Goal: Task Accomplishment & Management: Manage account settings

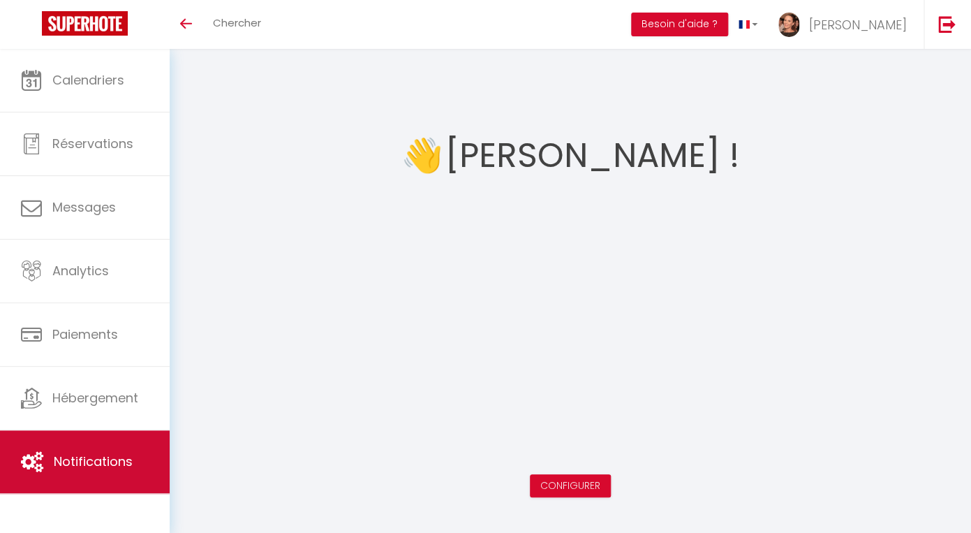
click at [94, 454] on link "Notifications" at bounding box center [85, 461] width 170 height 63
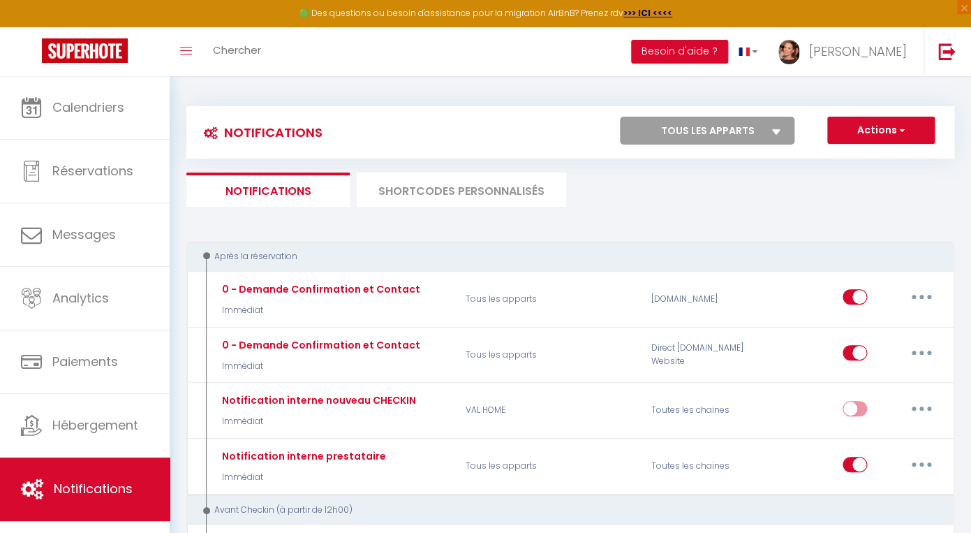
click at [427, 192] on li "SHORTCODES PERSONNALISÉS" at bounding box center [461, 189] width 209 height 34
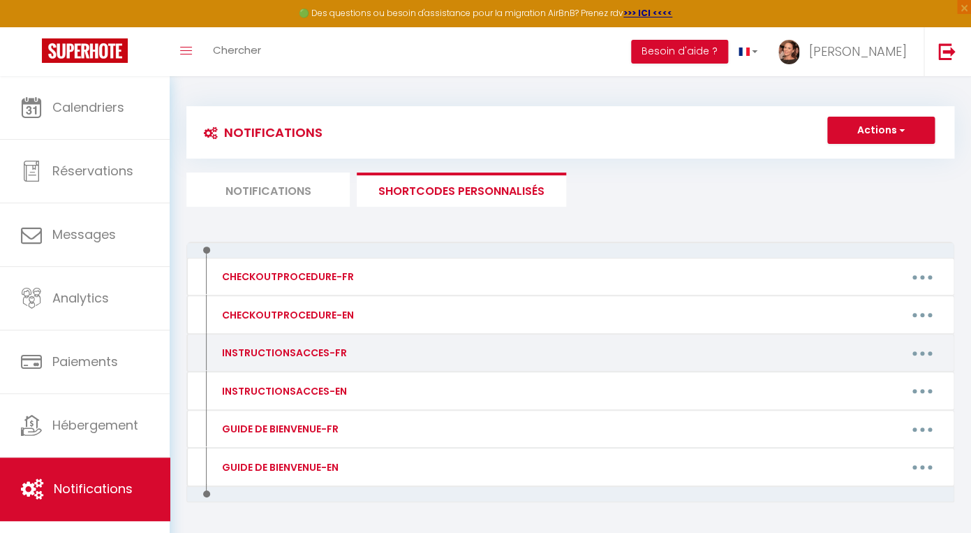
click at [928, 354] on button "button" at bounding box center [922, 352] width 39 height 22
click at [860, 384] on link "Editer" at bounding box center [885, 385] width 103 height 24
type input "INSTRUCTIONSACCES-FR"
type textarea "[GUEST:FIRST_NAME] voici vos instructions d'arrivée :"
type textarea "Loremips : [DOLORS:AMET] Consect : [ADIPIS:ELITSED] [DOEIUS:TEMPORI] [UTLABO:ET…"
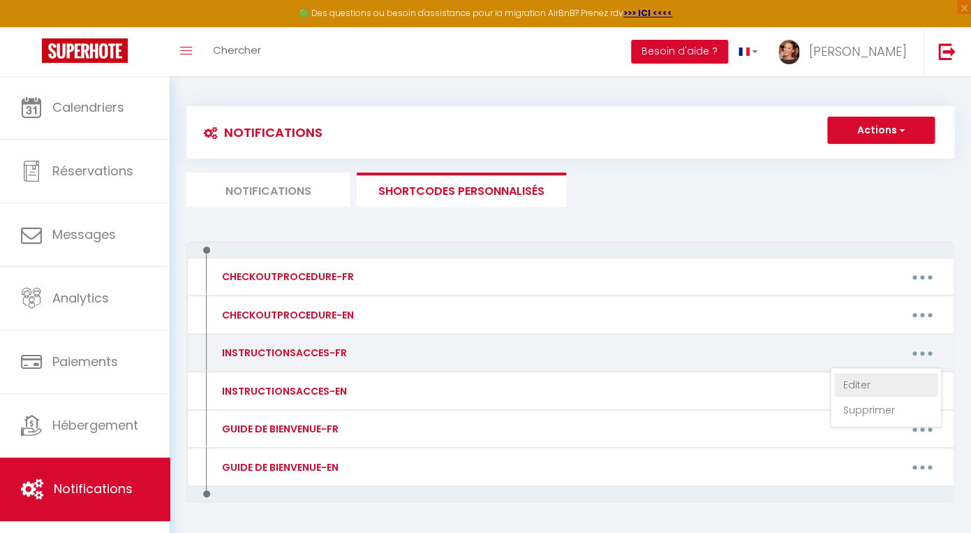
type textarea "Logement : [RENTAL:NAME] Adresse : [RENTAL:ADDRESS] [RENTAL:ZIPCODE] [RENTAL:CI…"
type textarea "Loremips : [DOLORS:AMET] Consect : [ADIPIS:ELITSED] [DOEIUS:TEMPORI] [UTLABO:ET…"
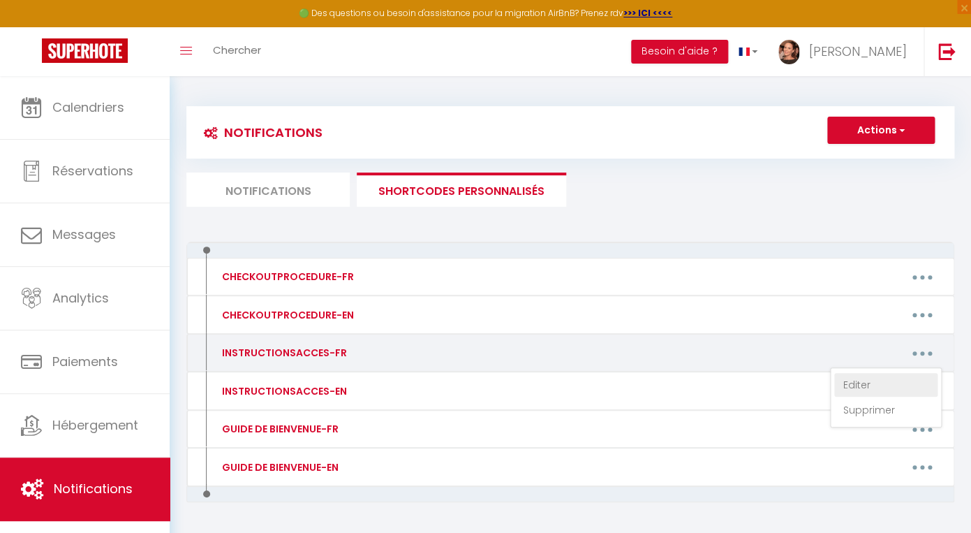
type textarea "Logement : [RENTAL:NAME] Adresse : [RENTAL:ADDRESS] [RENTAL:ZIPCODE] [RENTAL:CI…"
type textarea "Loremips : [DOLORS:AMET] Consect : [ADIPIS:ELITSED] [DOEIUS:TEMPORI] [UTLABO:ET…"
type textarea "Logement : [RENTAL:NAME] Adresse : [RENTAL:ADDRESS] [RENTAL:ZIPCODE] [RENTAL:CI…"
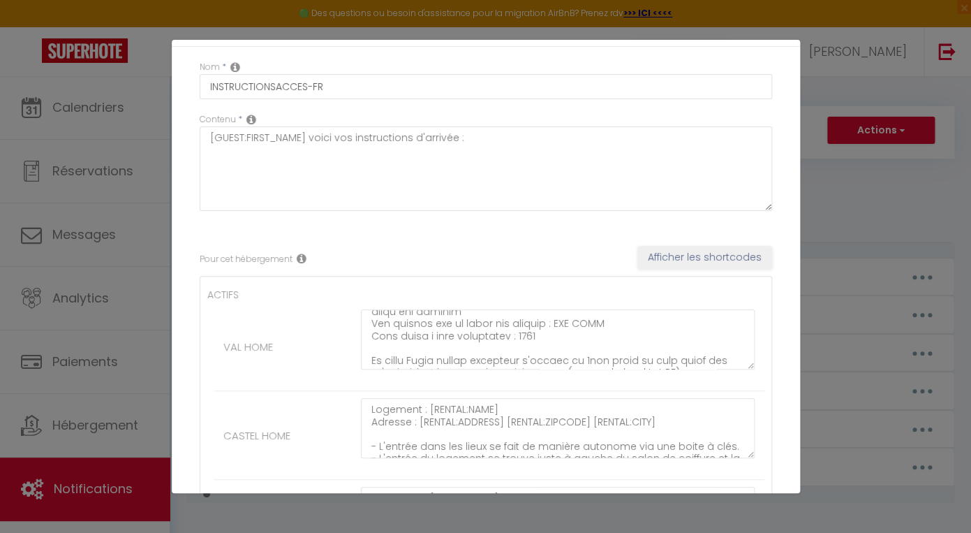
scroll to position [258, 0]
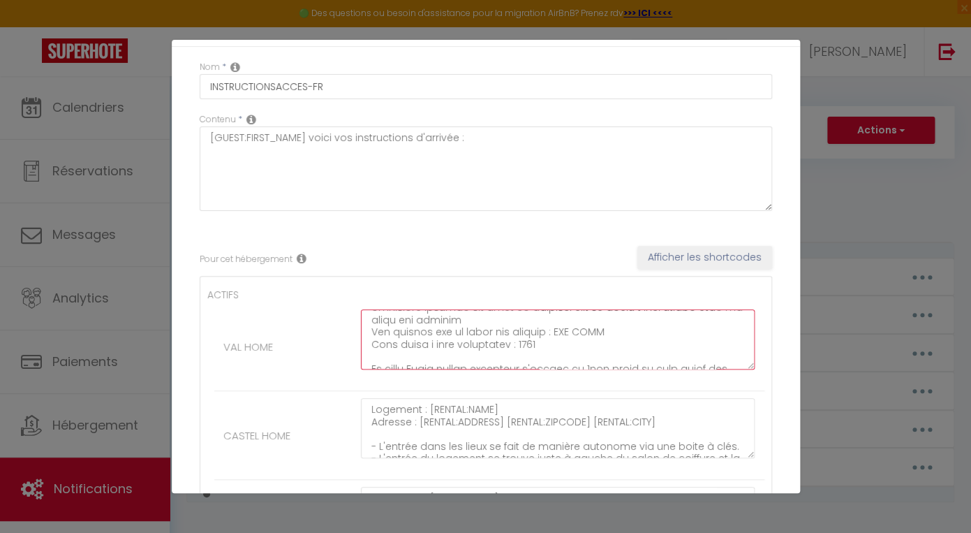
click at [552, 333] on textarea at bounding box center [558, 339] width 395 height 60
type textarea "Loremips : [DOLORS:AMET] Consect : [ADIPIS:ELITSED] [DOEIUS:TEMPORI] [UTLABO:ET…"
click at [291, 311] on li "VAL HOME" at bounding box center [489, 346] width 550 height 89
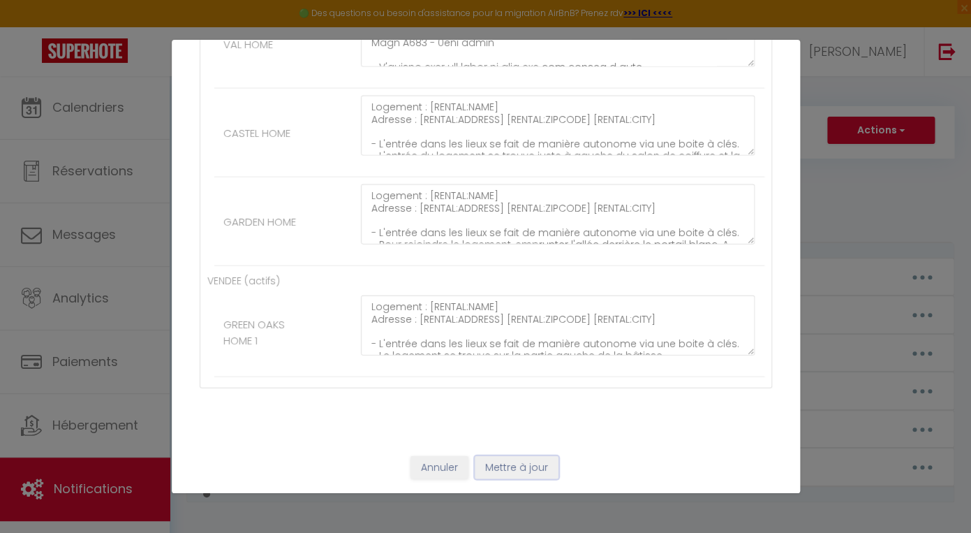
click at [503, 462] on button "Mettre à jour" at bounding box center [517, 468] width 84 height 24
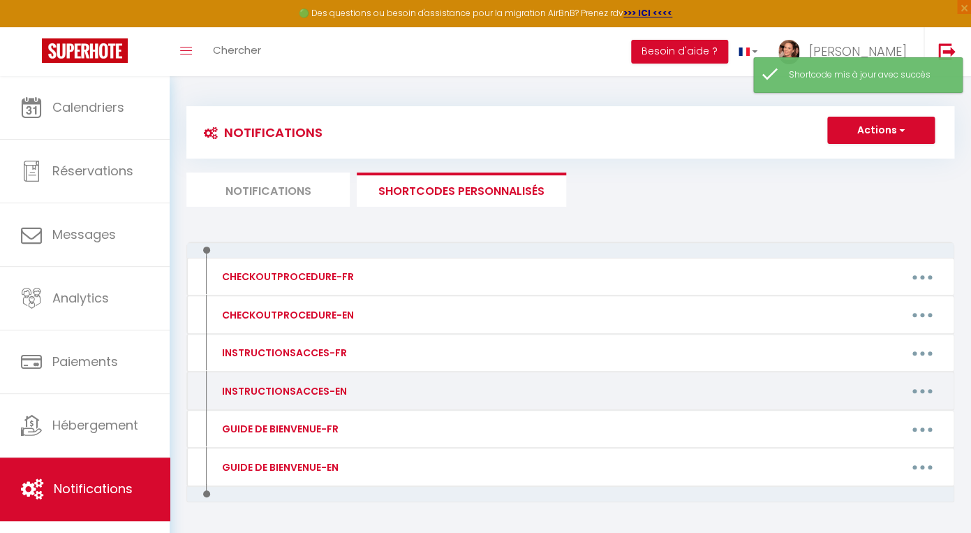
click at [922, 395] on button "button" at bounding box center [922, 391] width 39 height 22
click at [848, 421] on link "Editer" at bounding box center [885, 423] width 103 height 24
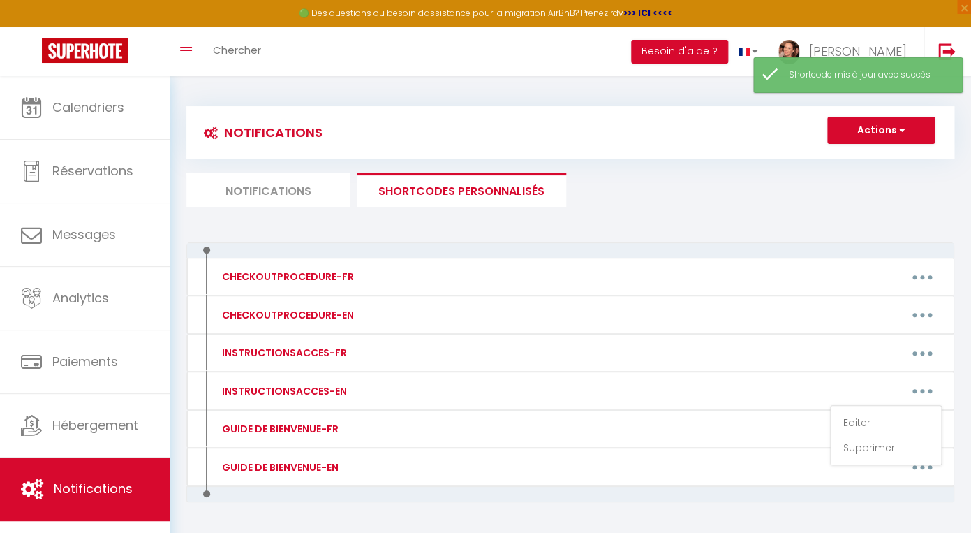
type input "INSTRUCTIONSACCES-EN"
type textarea "[GUEST:FIRST_NAME] Here are your arrival instructions:"
type textarea "Loremi dolo : [SITAME:CONS] Adipisc : [ELITSE:DOEIUSM][TEMPOR:INCIDID][UTLABO:E…"
type textarea "Rental name : [RENTAL:NAME] Address : [RENTAL:ADDRESS][RENTAL:ZIPCODE][RENTAL:C…"
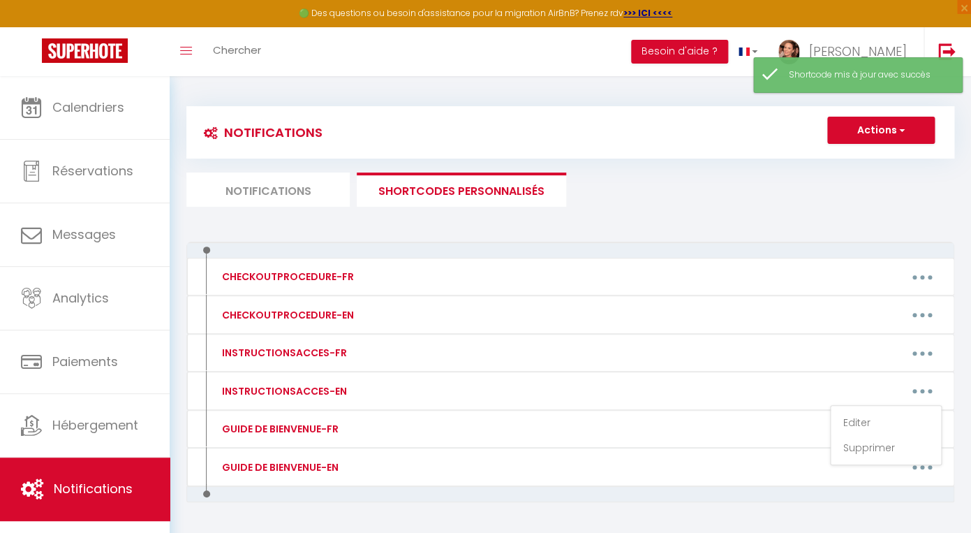
type textarea "Rental name : [RENTAL:NAME] Address : [RENTAL:ADDRESS][RENTAL:ZIPCODE][RENTAL:C…"
type textarea "Loremi dolo : [SITAME:CONS] Adipisc: [ELITSE:DOEIUSM] [TEMPOR:INCIDID] [UTLABO:…"
type textarea "Rental name : [RENTAL:NAME] Address : [RENTAL:ADDRESS][RENTAL:ZIPCODE][RENTAL:C…"
type textarea "Loremi dolo : [SITAME:CONS] Adipisc : [ELITSE:DOEIUSM][TEMPOR:INCIDID][UTLABO:E…"
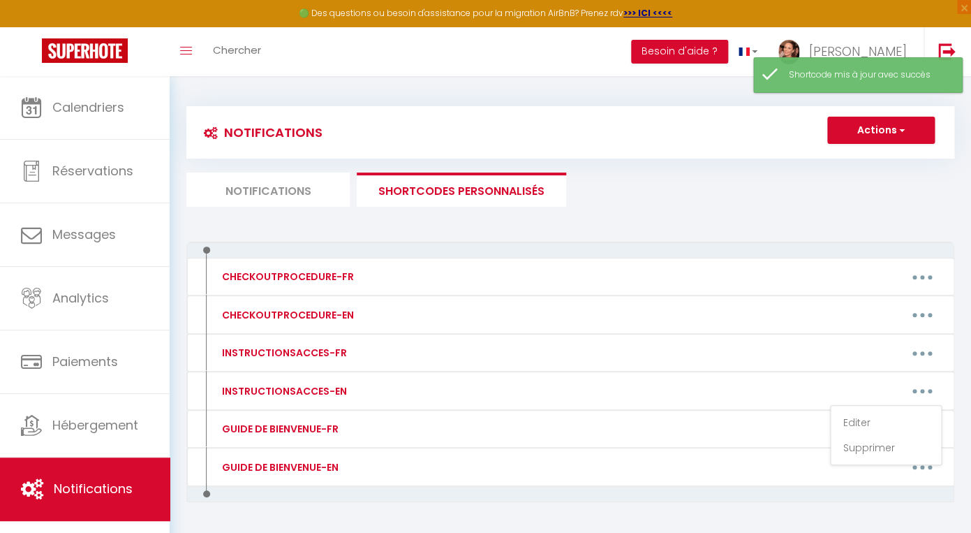
type textarea "Rental name : [RENTAL:NAME] Address : [RENTAL:ADDRESS][RENTAL:ZIPCODE][RENTAL:C…"
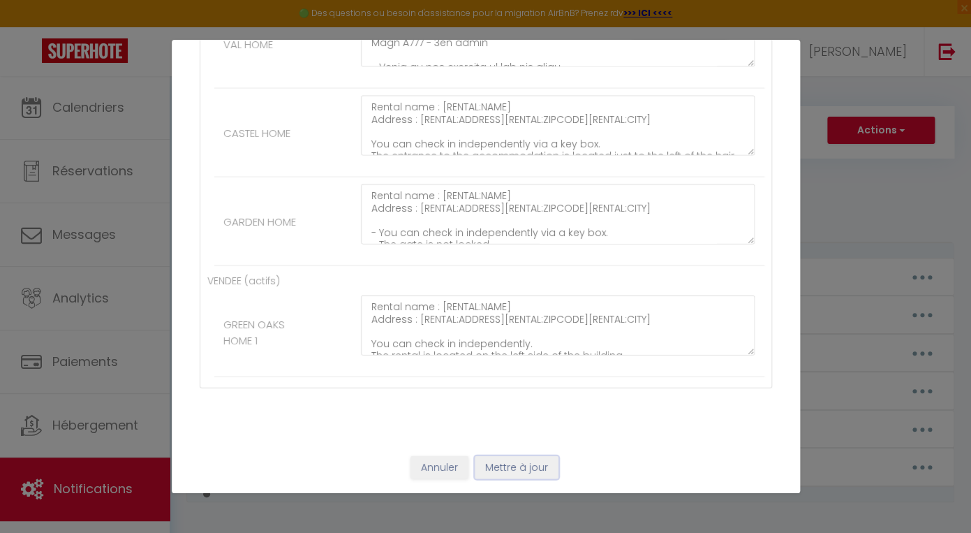
click at [506, 466] on button "Mettre à jour" at bounding box center [517, 468] width 84 height 24
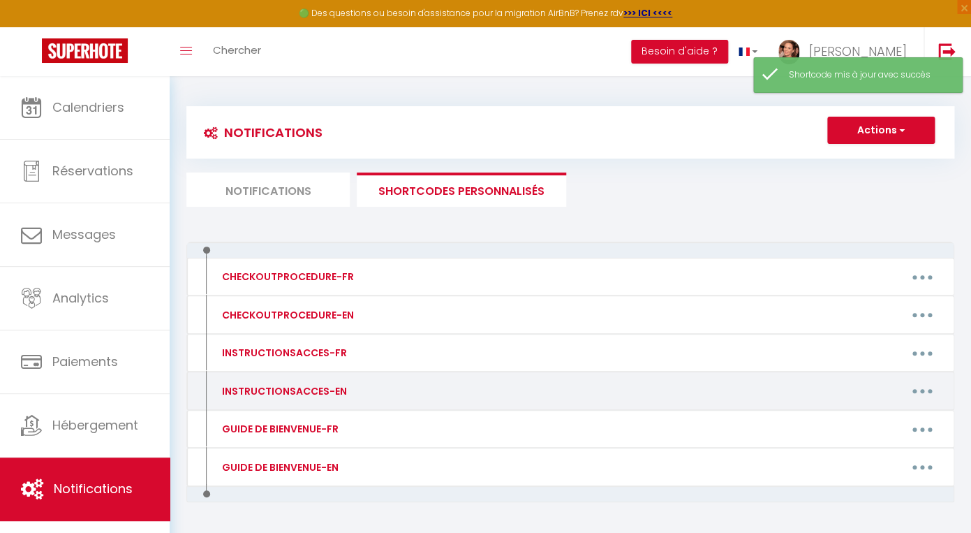
click at [920, 393] on button "button" at bounding box center [922, 391] width 39 height 22
click at [869, 426] on link "Editer" at bounding box center [885, 423] width 103 height 24
type input "INSTRUCTIONSACCES-EN"
type textarea "[GUEST:FIRST_NAME] Here are your arrival instructions:"
type textarea "Loremi dolo : [SITAME:CONS] Adipisc : [ELITSE:DOEIUSM][TEMPOR:INCIDID][UTLABO:E…"
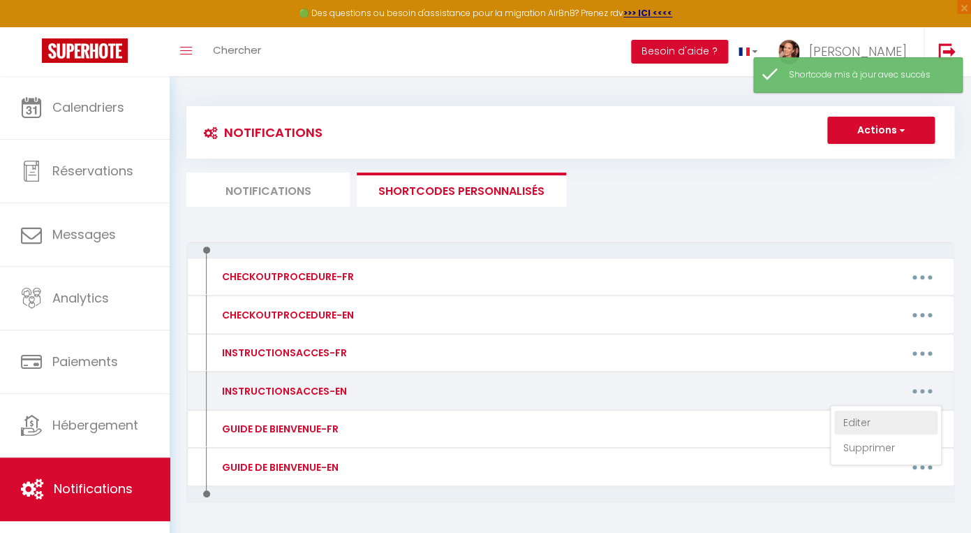
type textarea "Rental name : [RENTAL:NAME] Address : [RENTAL:ADDRESS][RENTAL:ZIPCODE][RENTAL:C…"
type textarea "Loremi dolo : [SITAME:CONS] Adipisc: [ELITSE:DOEIUSM] [TEMPOR:INCIDID] [UTLABO:…"
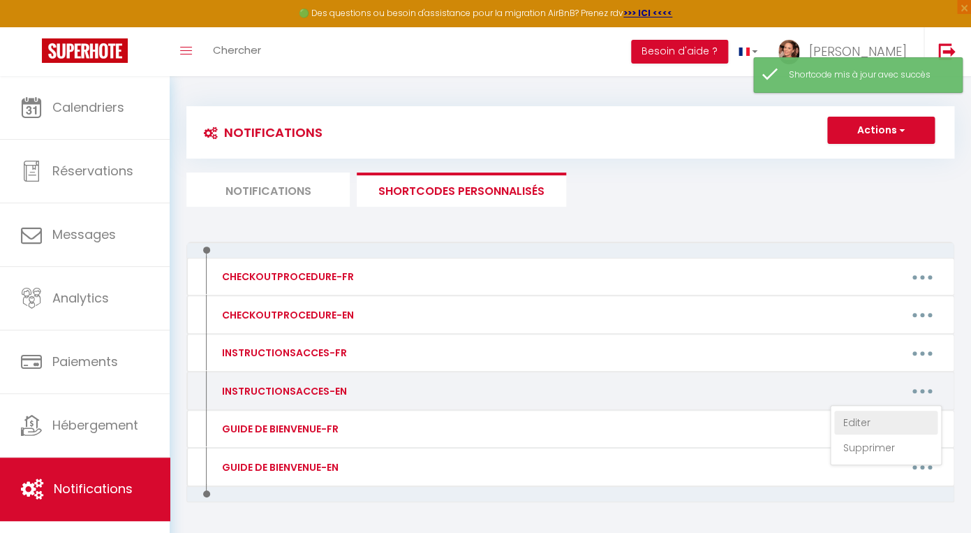
type textarea "Rental name : [RENTAL:NAME] Address : [RENTAL:ADDRESS][RENTAL:ZIPCODE][RENTAL:C…"
type textarea "Loremi dolo : [SITAME:CONS] Adipisc : [ELITSE:DOEIUSM][TEMPOR:INCIDID][UTLABO:E…"
type textarea "Rental name : [RENTAL:NAME] Address : [RENTAL:ADDRESS][RENTAL:ZIPCODE][RENTAL:C…"
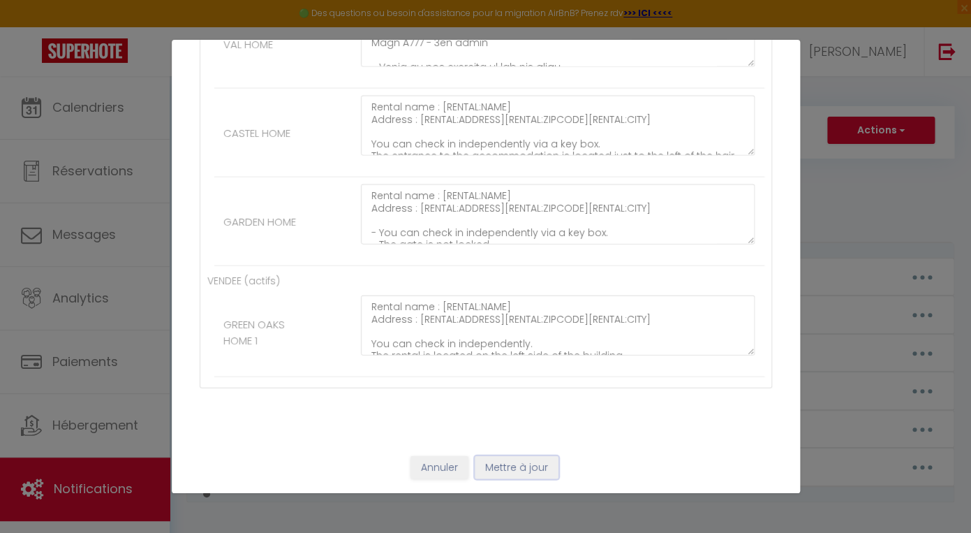
click at [517, 472] on button "Mettre à jour" at bounding box center [517, 468] width 84 height 24
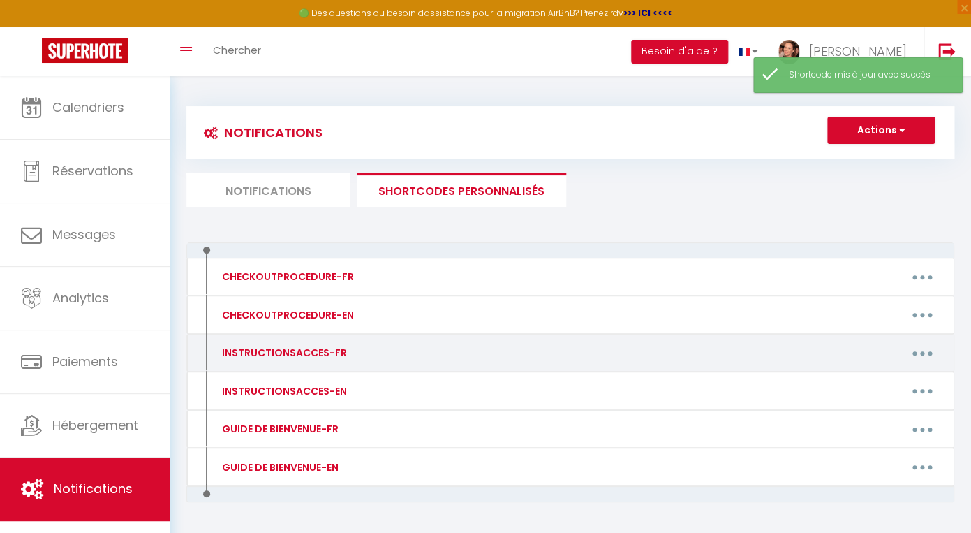
click at [924, 353] on button "button" at bounding box center [922, 352] width 39 height 22
click at [871, 378] on link "Editer" at bounding box center [885, 385] width 103 height 24
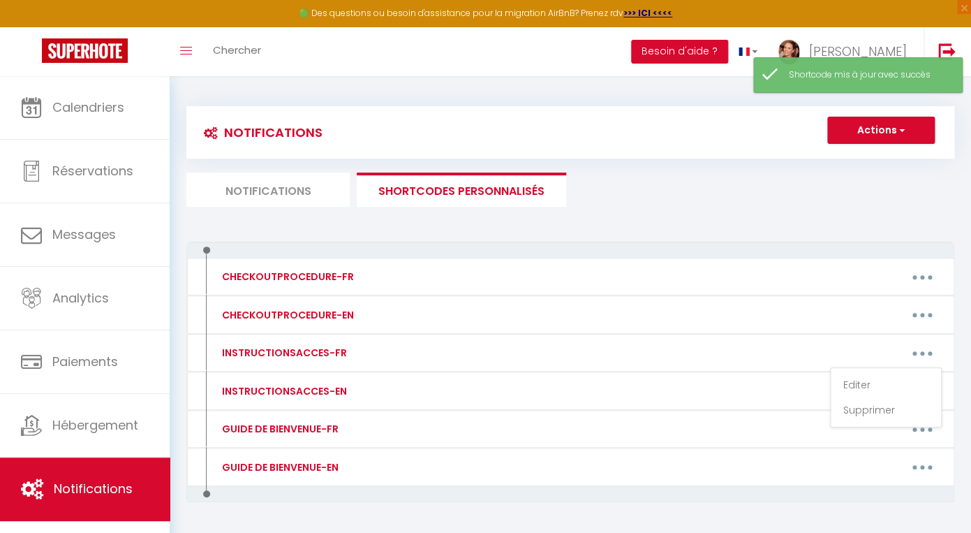
type input "INSTRUCTIONSACCES-FR"
type textarea "[GUEST:FIRST_NAME] voici vos instructions d'arrivée :"
type textarea "Loremips : [DOLORS:AMET] Consect : [ADIPIS:ELITSED] [DOEIUS:TEMPORI] [UTLABO:ET…"
type textarea "Logement : [RENTAL:NAME] Adresse : [RENTAL:ADDRESS] [RENTAL:ZIPCODE] [RENTAL:CI…"
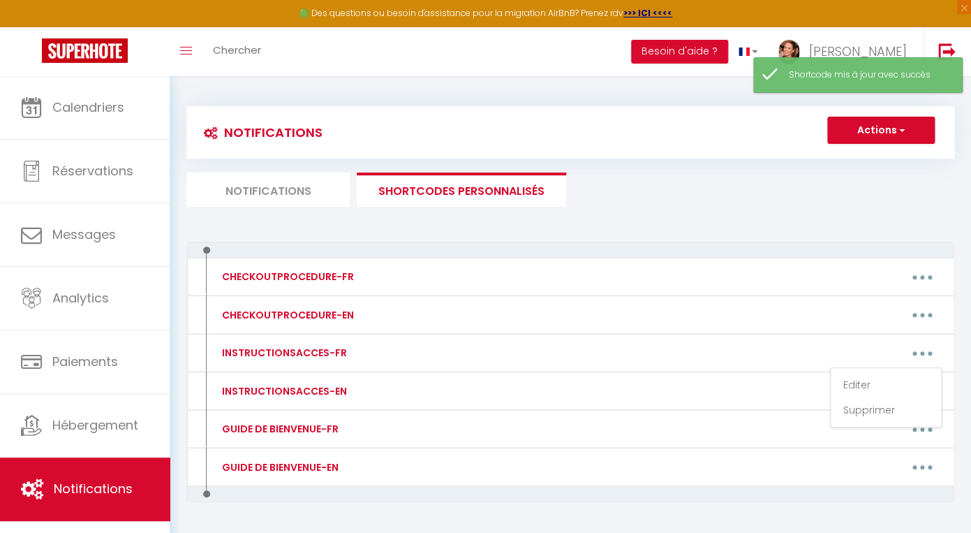
type textarea "Logement : [RENTAL:NAME] Adresse : [RENTAL:ADDRESS] [RENTAL:ZIPCODE] [RENTAL:CI…"
type textarea "Loremips : [DOLORS:AMET] Consect : [ADIPIS:ELITSED] [DOEIUS:TEMPORI] [UTLABO:ET…"
type textarea "Logement : [RENTAL:NAME] Adresse : [RENTAL:ADDRESS] [RENTAL:ZIPCODE] [RENTAL:CI…"
type textarea "Loremips : [DOLORS:AMET] Consect : [ADIPIS:ELITSED] [DOEIUS:TEMPORI] [UTLABO:ET…"
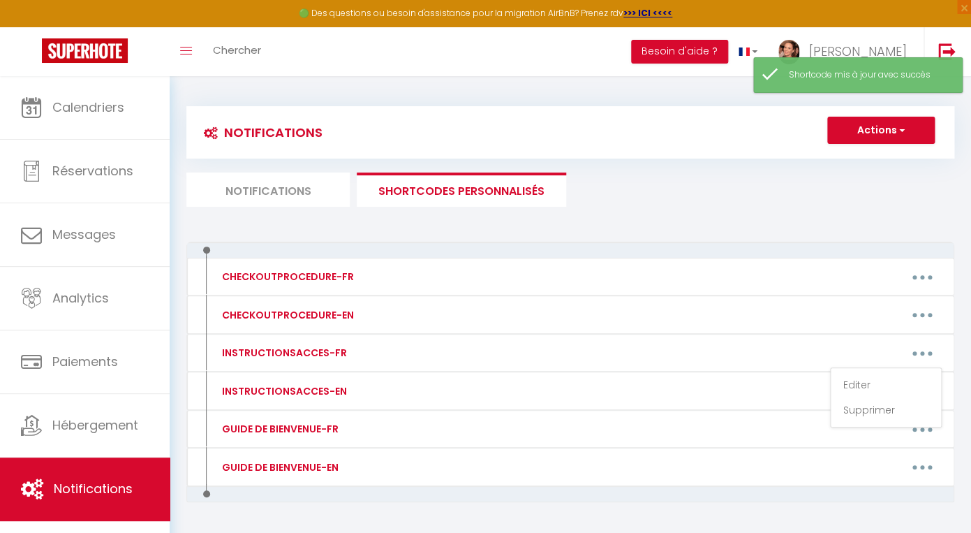
type textarea "Logement : [RENTAL:NAME] Adresse : [RENTAL:ADDRESS] [RENTAL:ZIPCODE] [RENTAL:CI…"
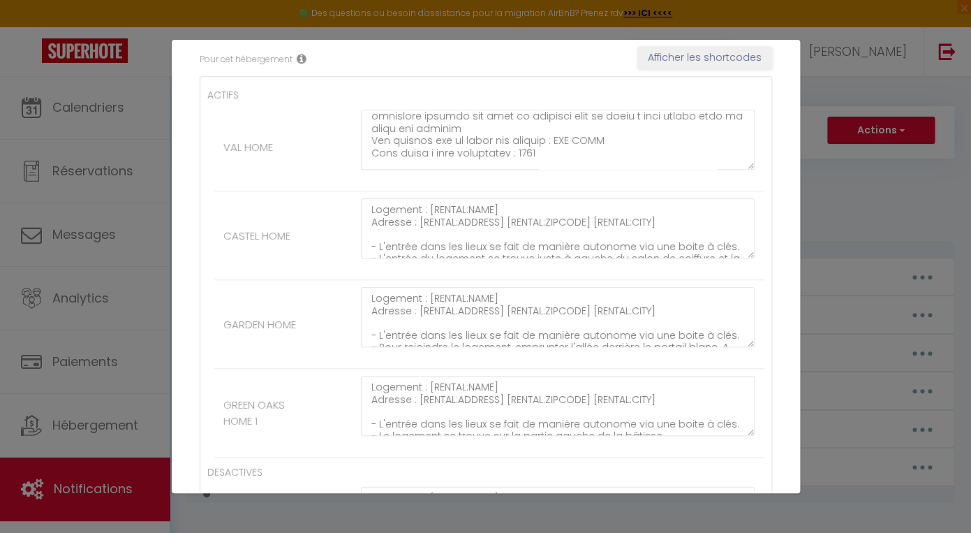
scroll to position [255, 0]
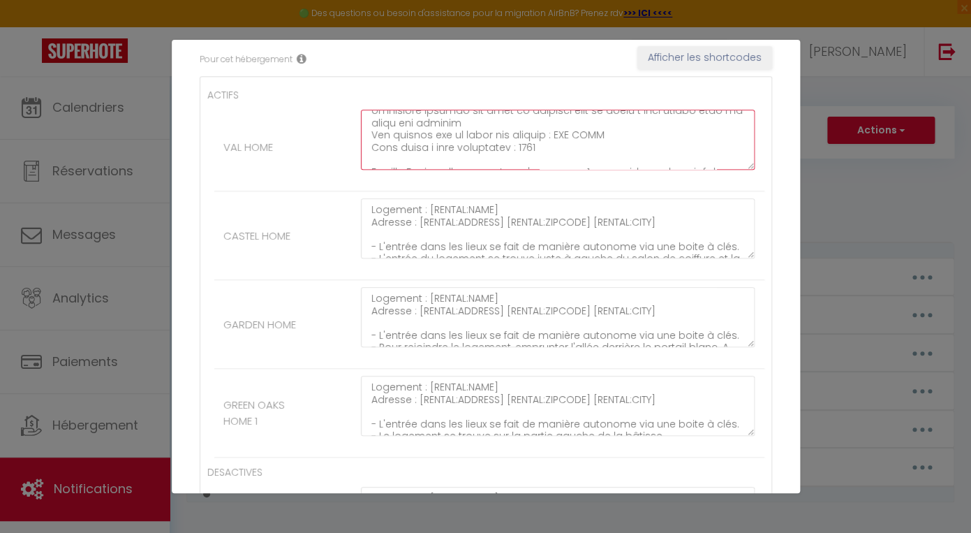
click at [540, 137] on textarea at bounding box center [558, 140] width 395 height 60
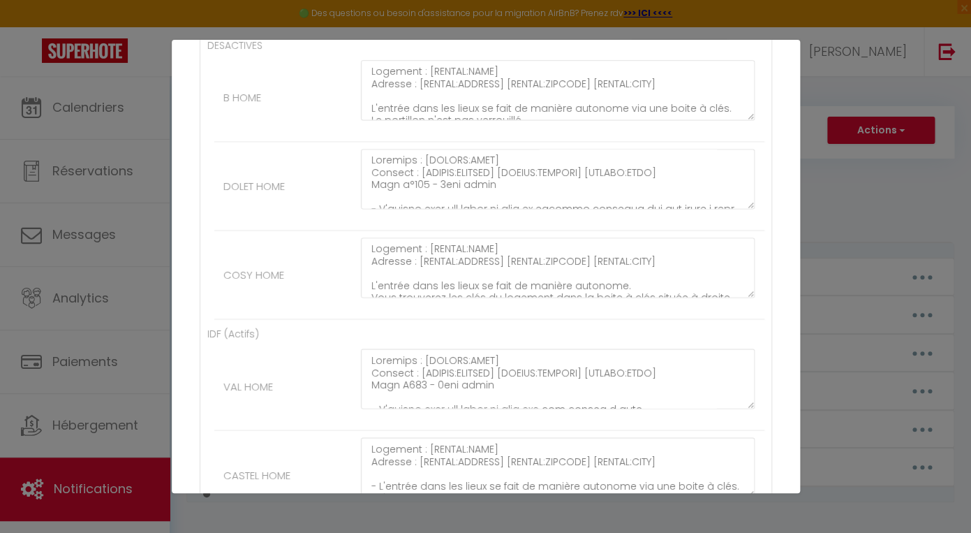
scroll to position [1015, 0]
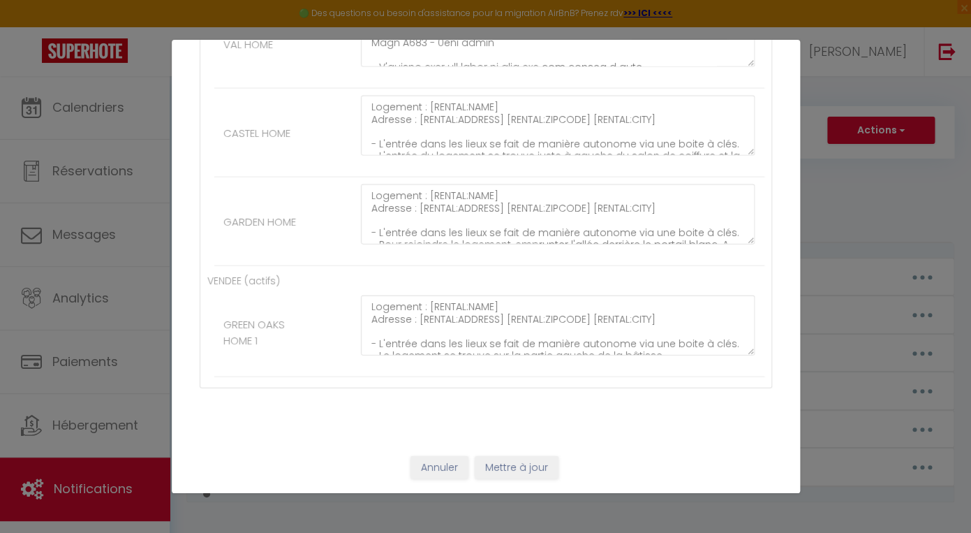
type textarea "Loremips : [DOLORS:AMET] Consect : [ADIPIS:ELITSED] [DOEIUS:TEMPORI] [UTLABO:ET…"
click at [507, 466] on button "Mettre à jour" at bounding box center [517, 468] width 84 height 24
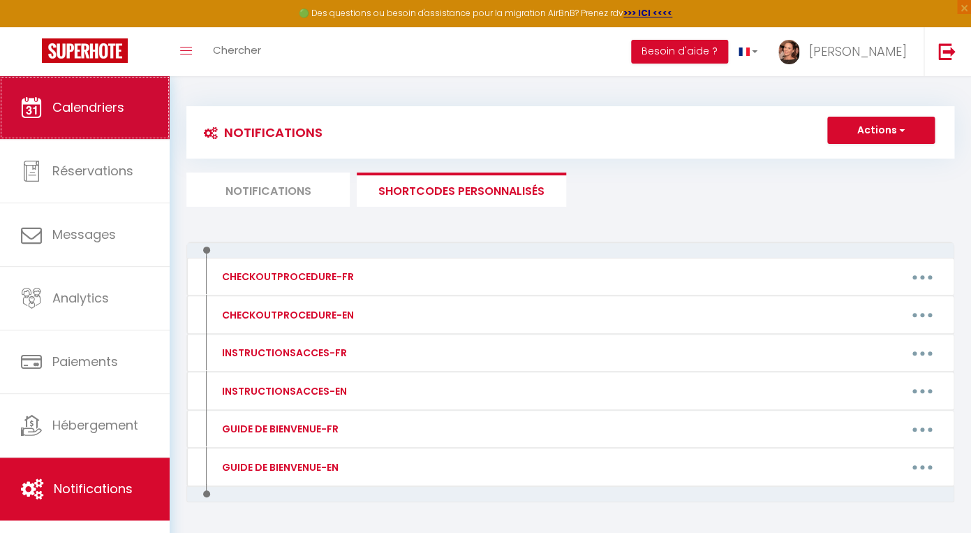
click at [124, 119] on link "Calendriers" at bounding box center [85, 107] width 170 height 63
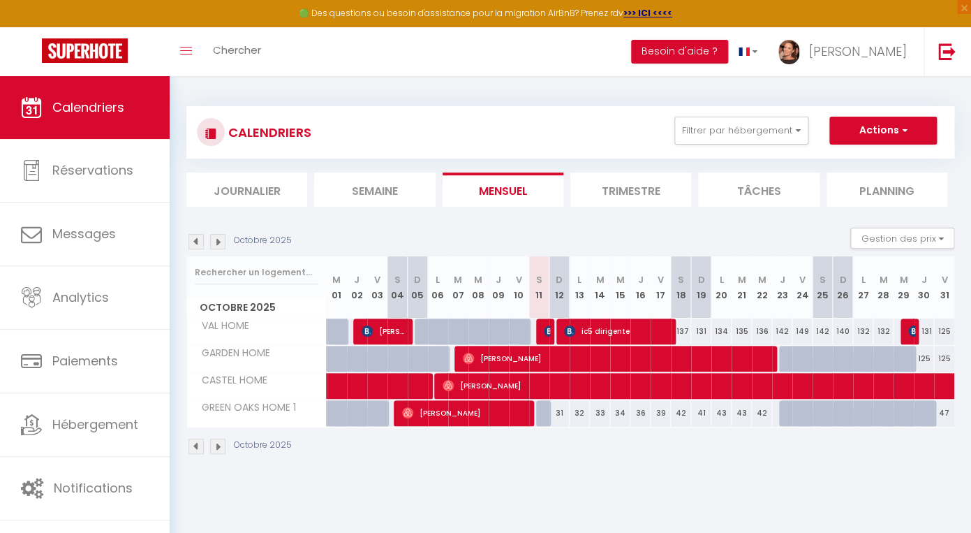
click at [545, 327] on img at bounding box center [549, 330] width 11 height 11
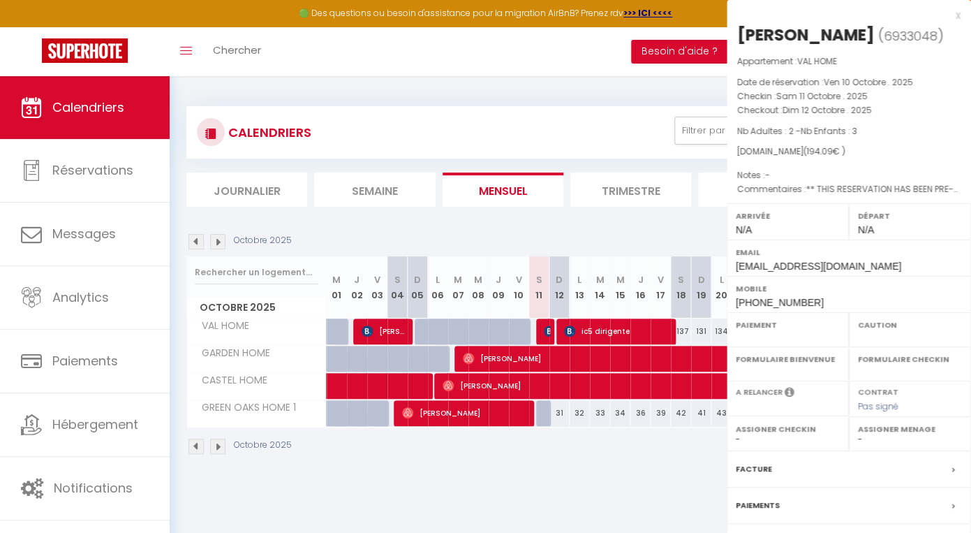
select select "OK"
select select "KO"
select select "0"
select select "1"
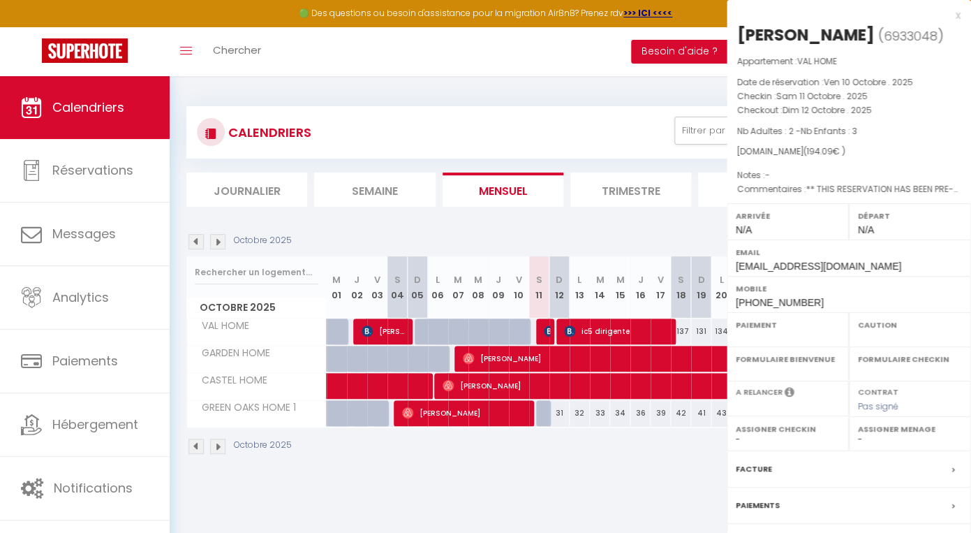
select select
select select "42901"
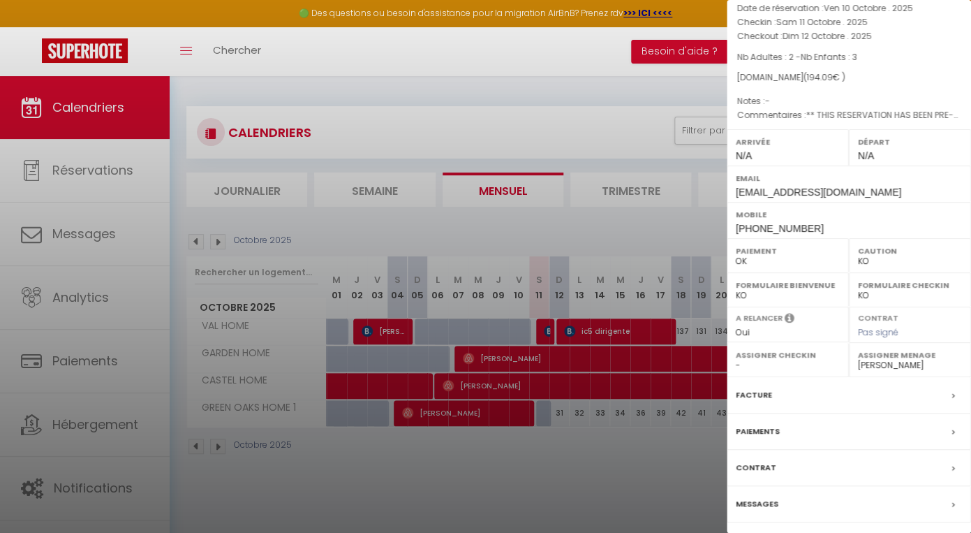
scroll to position [118, 0]
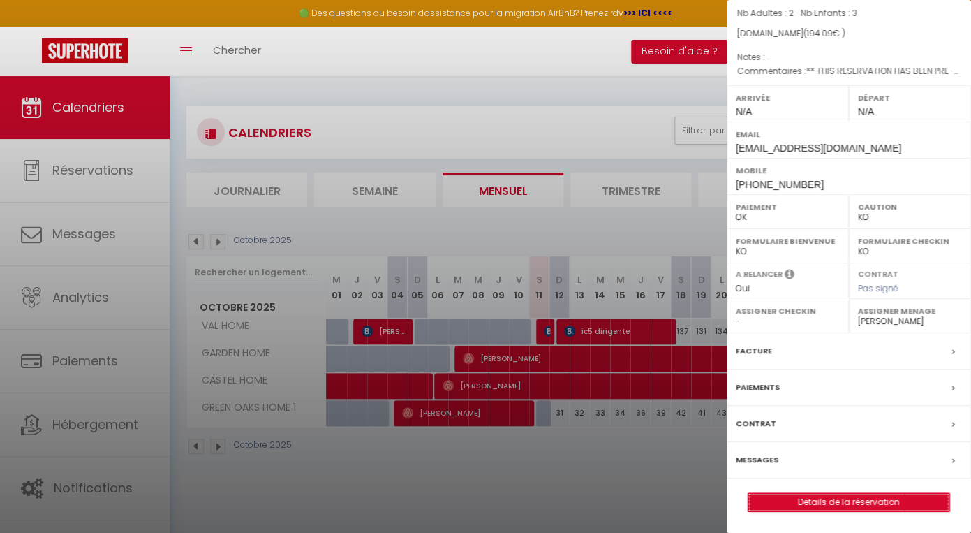
click at [837, 501] on link "Détails de la réservation" at bounding box center [849, 502] width 201 height 18
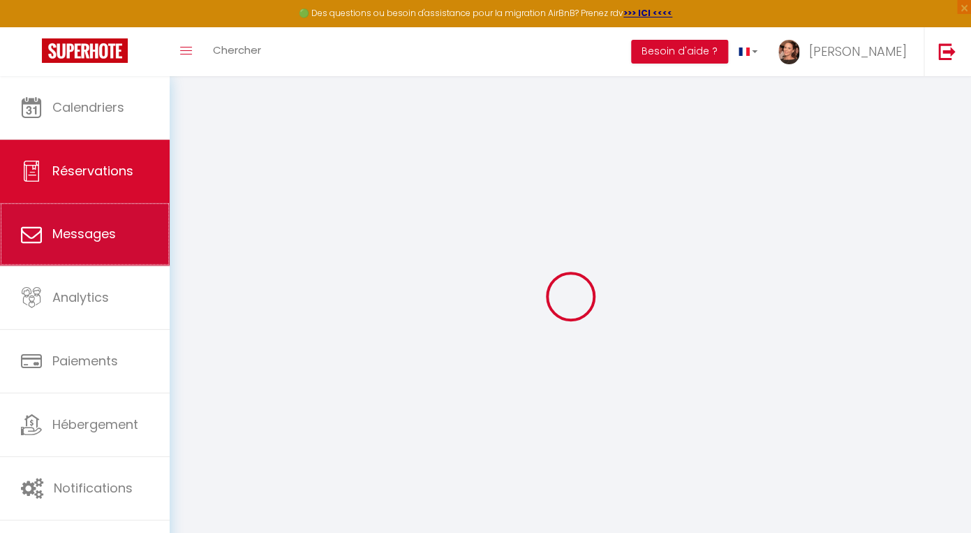
click at [62, 241] on span "Messages" at bounding box center [84, 233] width 64 height 17
select select "message"
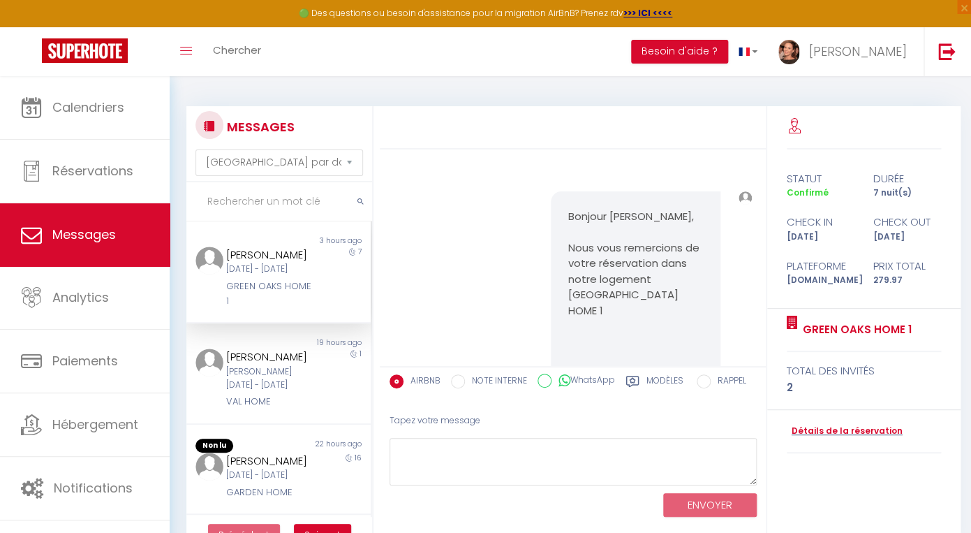
scroll to position [6325, 0]
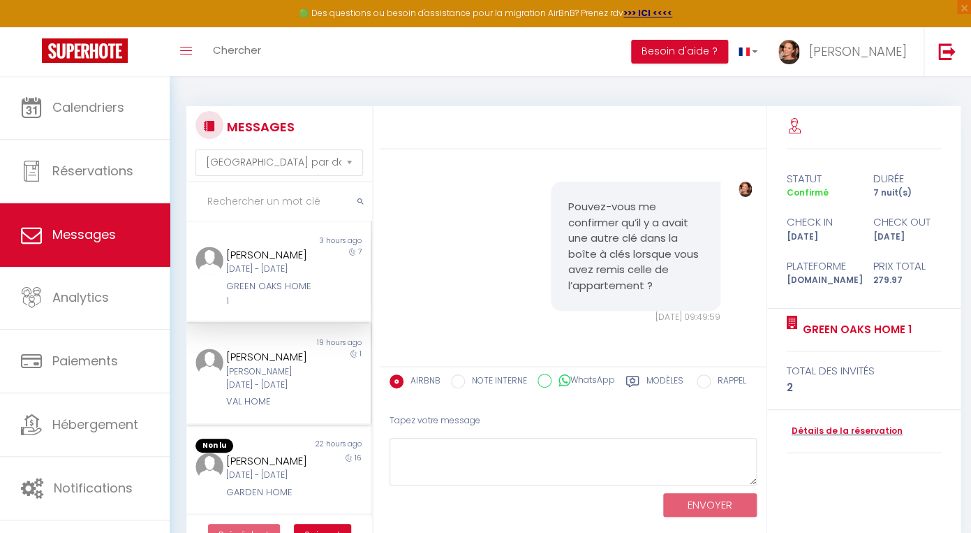
click at [284, 367] on div "[PERSON_NAME][DATE] - [DATE]" at bounding box center [270, 378] width 89 height 27
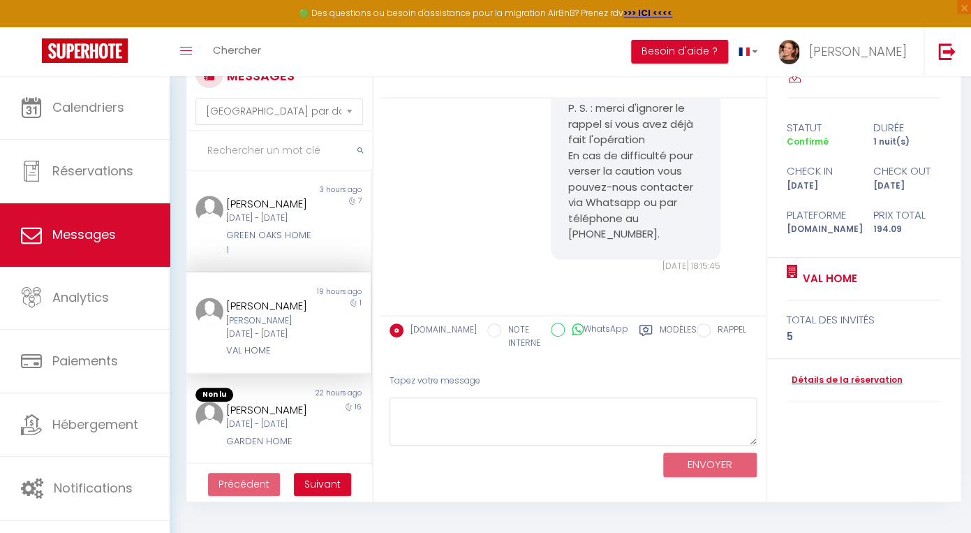
scroll to position [61, 0]
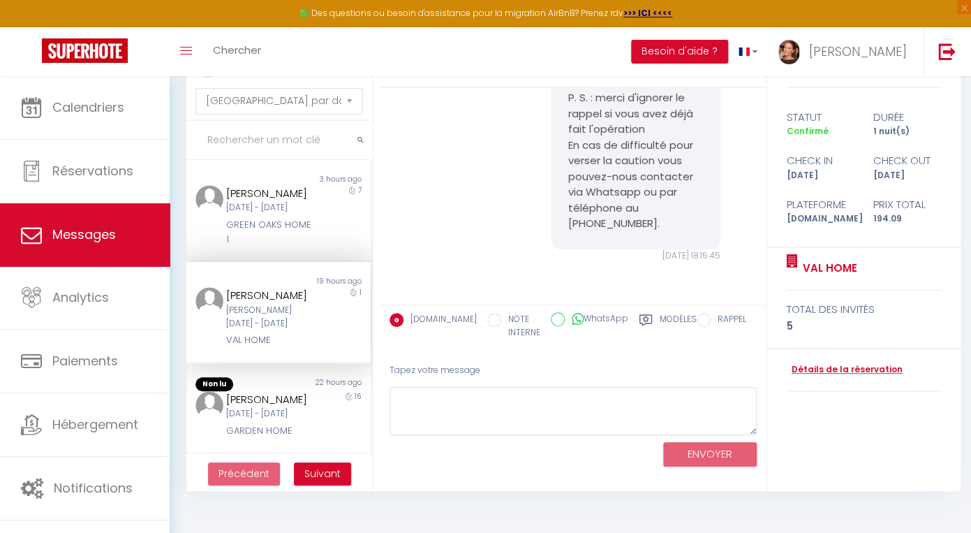
click at [582, 320] on icon at bounding box center [578, 319] width 12 height 14
click at [565, 320] on input "WhatsApp" at bounding box center [558, 319] width 14 height 14
radio input "true"
radio input "false"
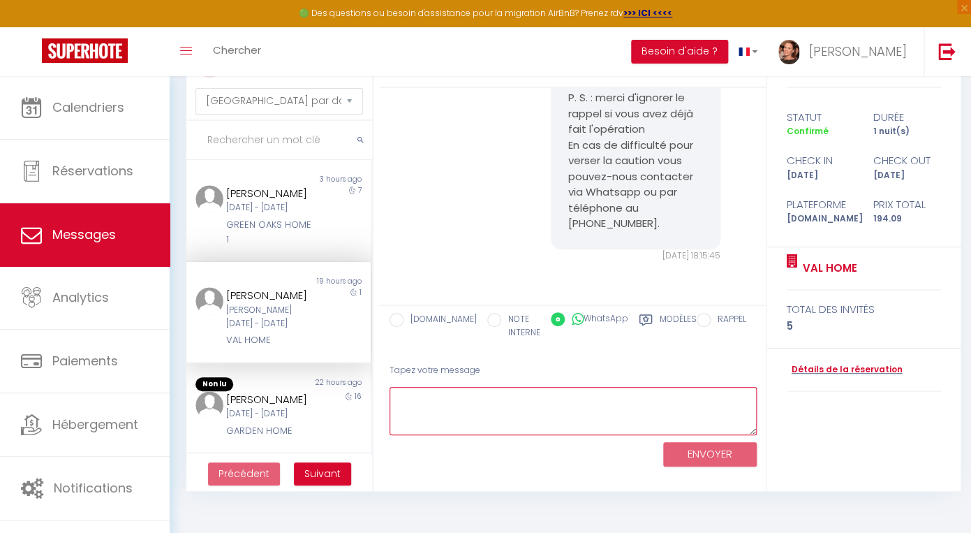
click at [579, 404] on textarea at bounding box center [573, 411] width 367 height 48
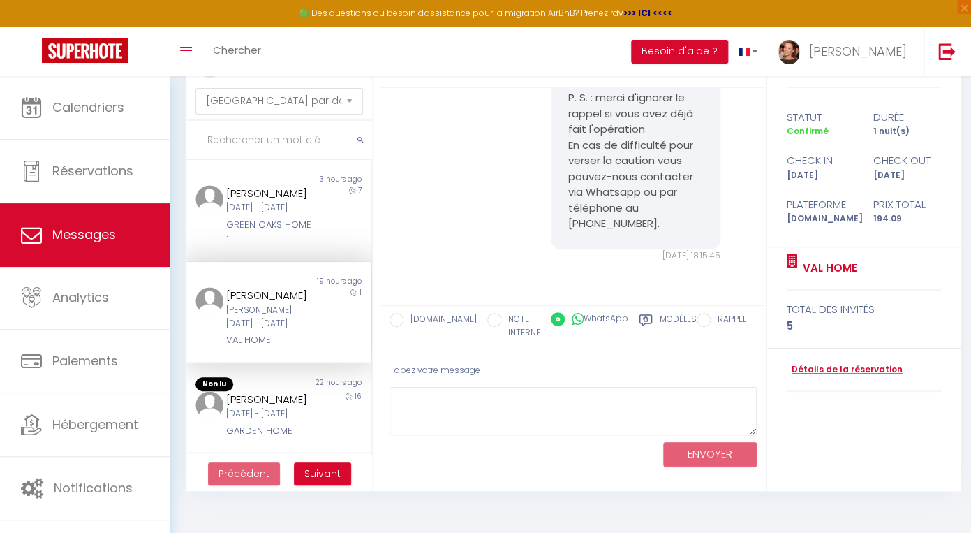
click at [705, 318] on input "RAPPEL" at bounding box center [704, 320] width 14 height 14
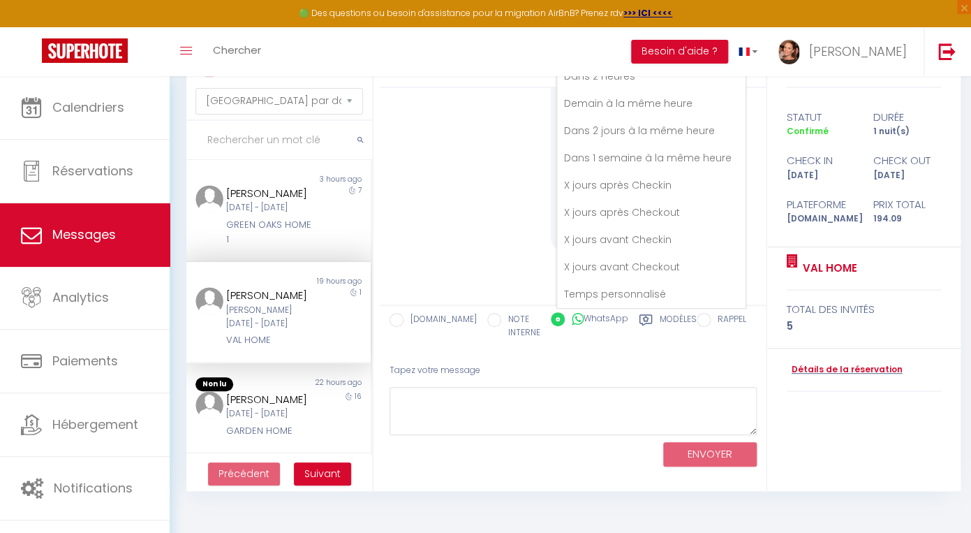
click at [684, 318] on label "Modèles" at bounding box center [678, 327] width 37 height 29
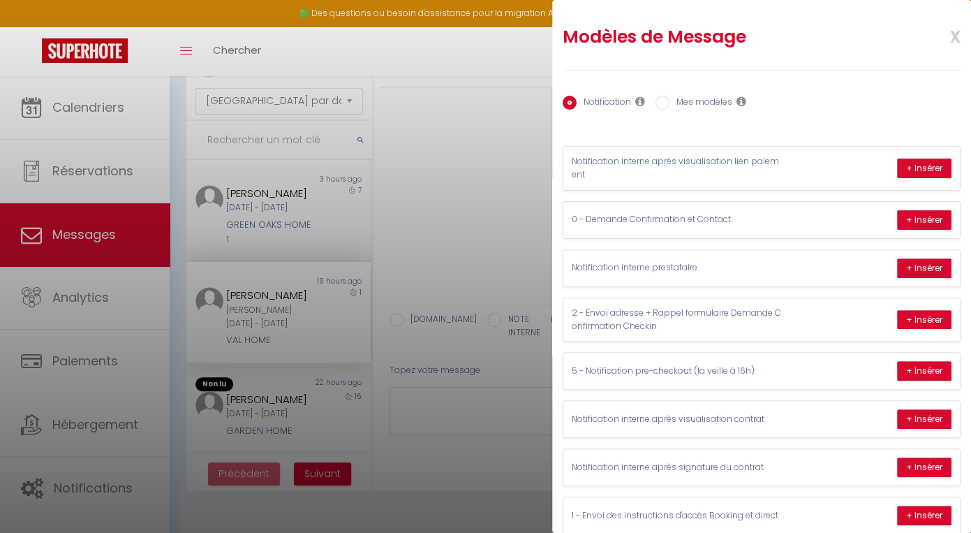
click at [698, 102] on label "Mes modèles" at bounding box center [701, 103] width 63 height 15
click at [670, 102] on input "Mes modèles" at bounding box center [663, 103] width 14 height 14
radio input "true"
radio input "false"
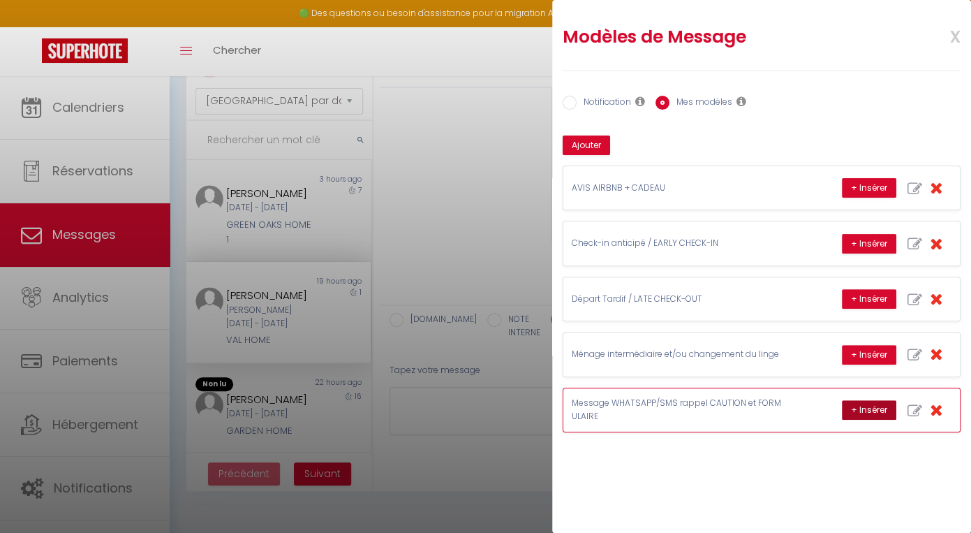
click at [862, 414] on button "+ Insérer" at bounding box center [869, 410] width 54 height 20
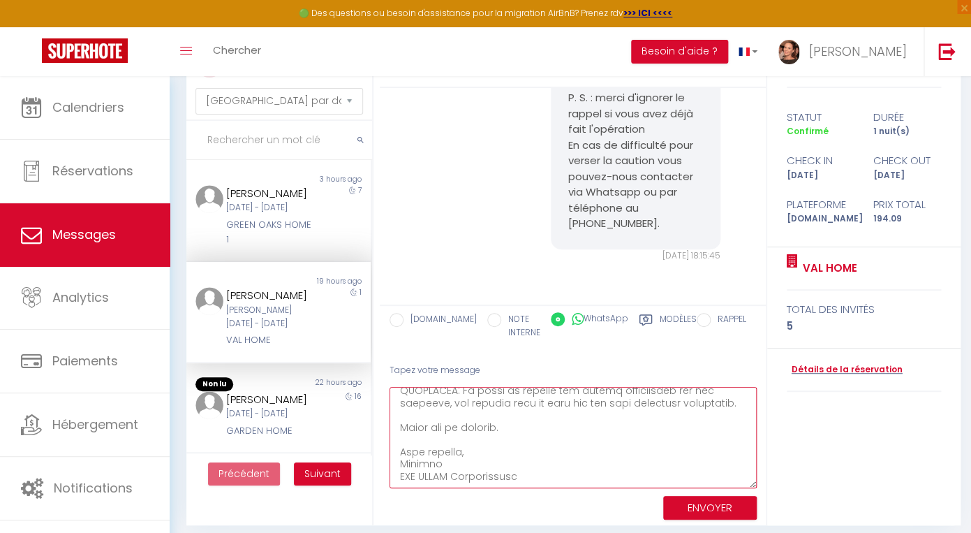
scroll to position [496, 0]
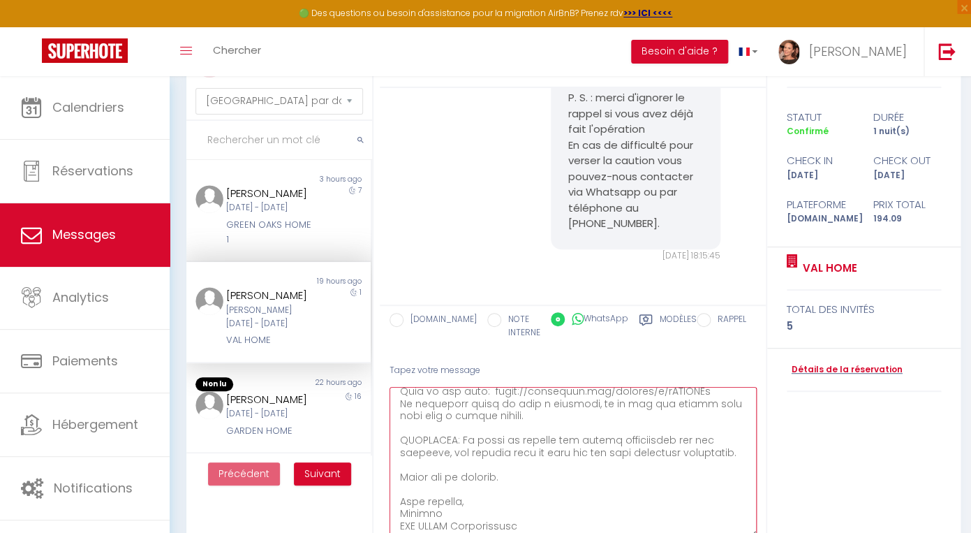
drag, startPoint x: 754, startPoint y: 429, endPoint x: 786, endPoint y: 533, distance: 108.0
click at [757, 532] on textarea at bounding box center [573, 462] width 367 height 151
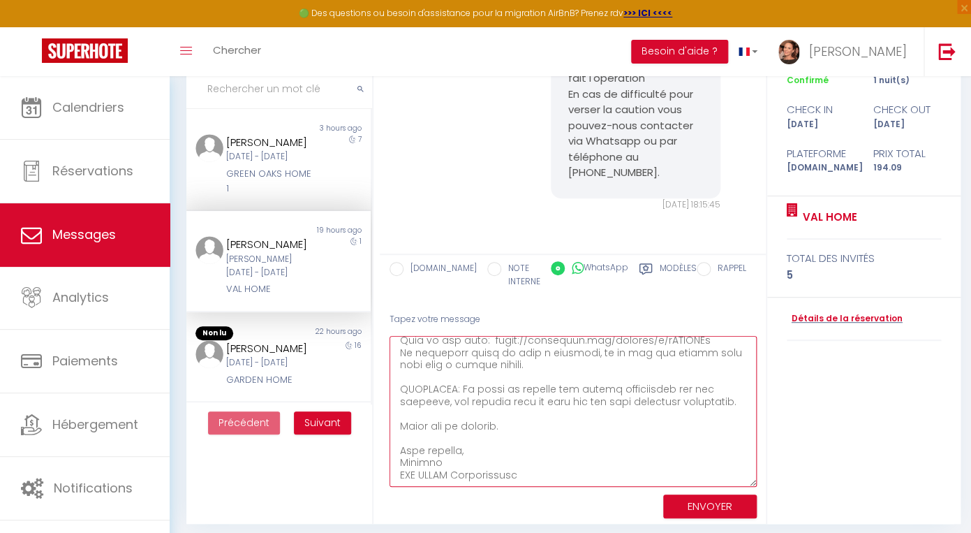
scroll to position [121, 0]
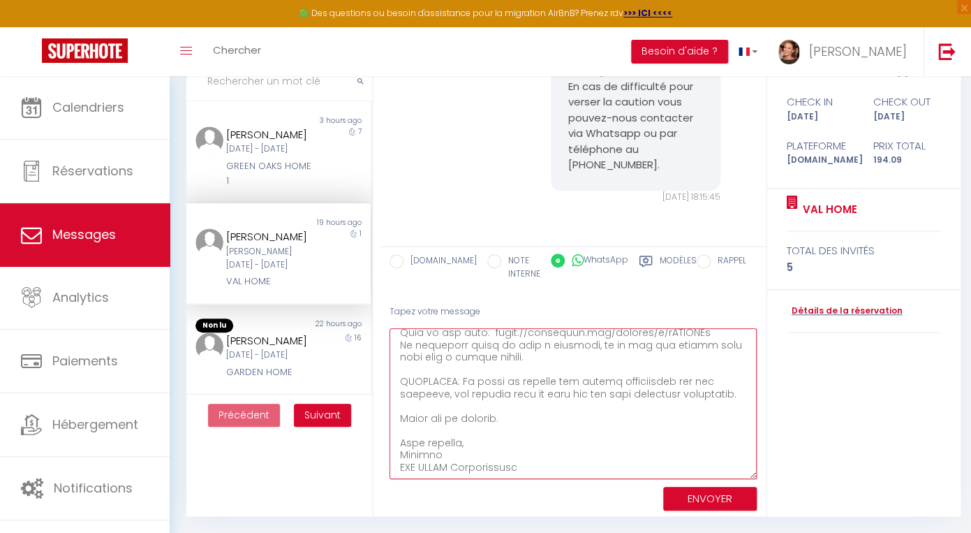
drag, startPoint x: 398, startPoint y: 476, endPoint x: 629, endPoint y: 533, distance: 237.9
click at [629, 479] on textarea at bounding box center [573, 403] width 367 height 151
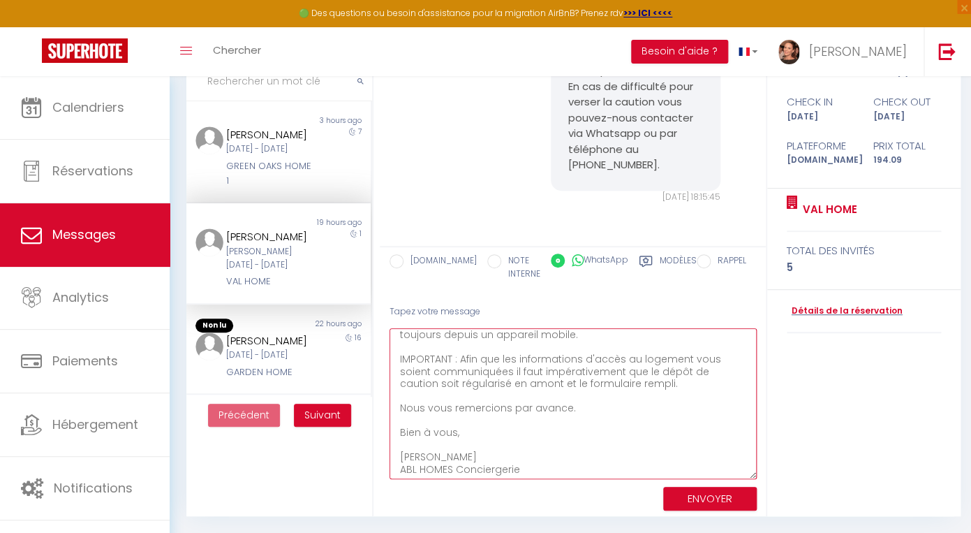
scroll to position [178, 0]
type textarea "Bonjour [PERSON_NAME], Nous vous remercions de votre réservation dans notre log…"
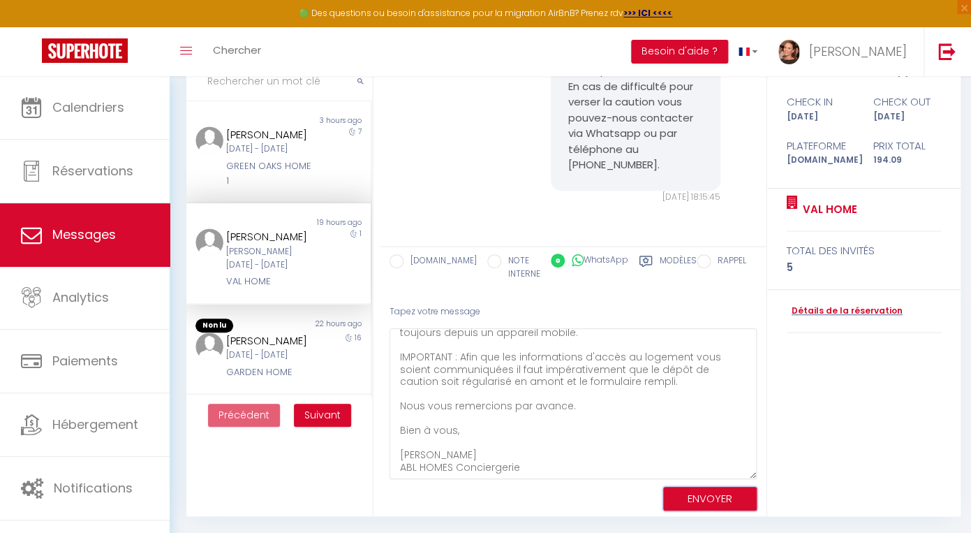
click at [709, 492] on button "ENVOYER" at bounding box center [710, 499] width 94 height 24
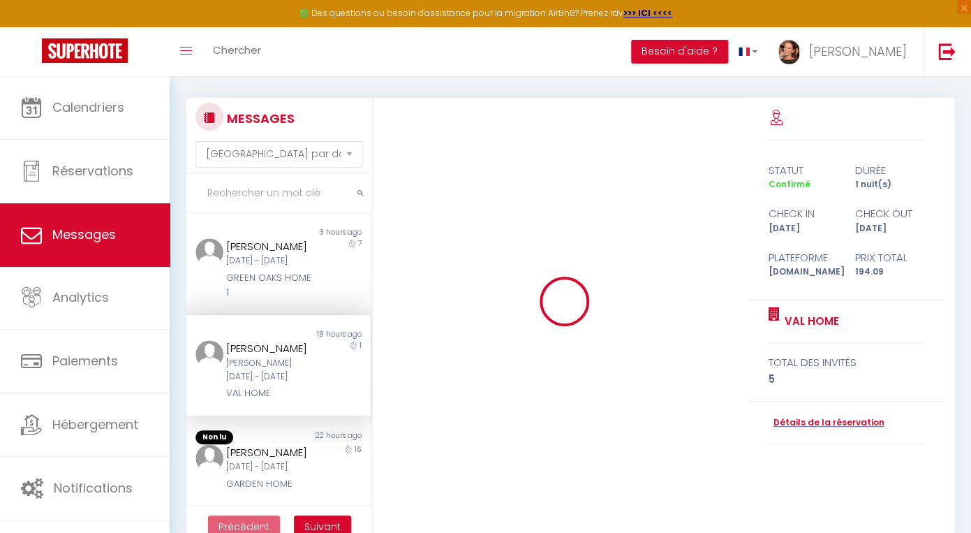
scroll to position [0, 0]
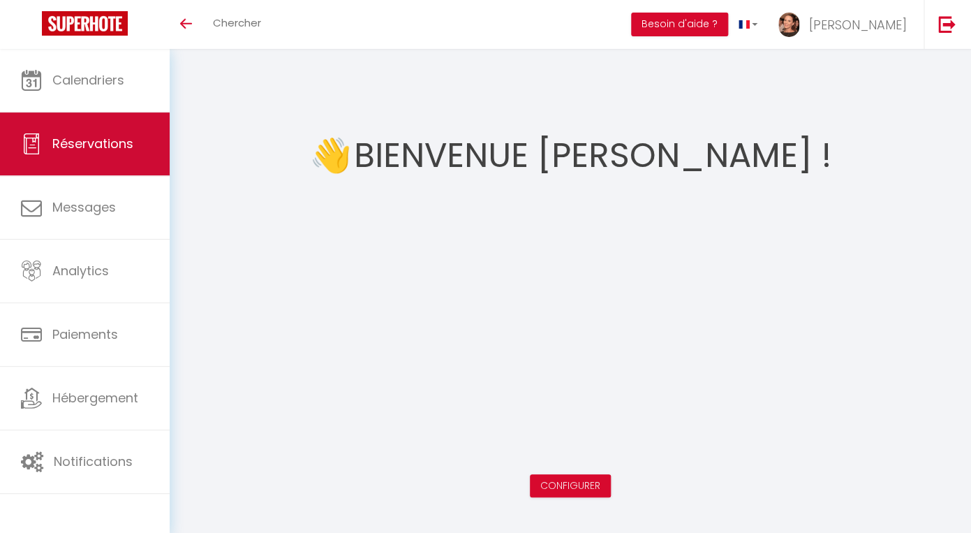
click at [97, 151] on span "Réservations" at bounding box center [92, 143] width 81 height 17
select select "not_cancelled"
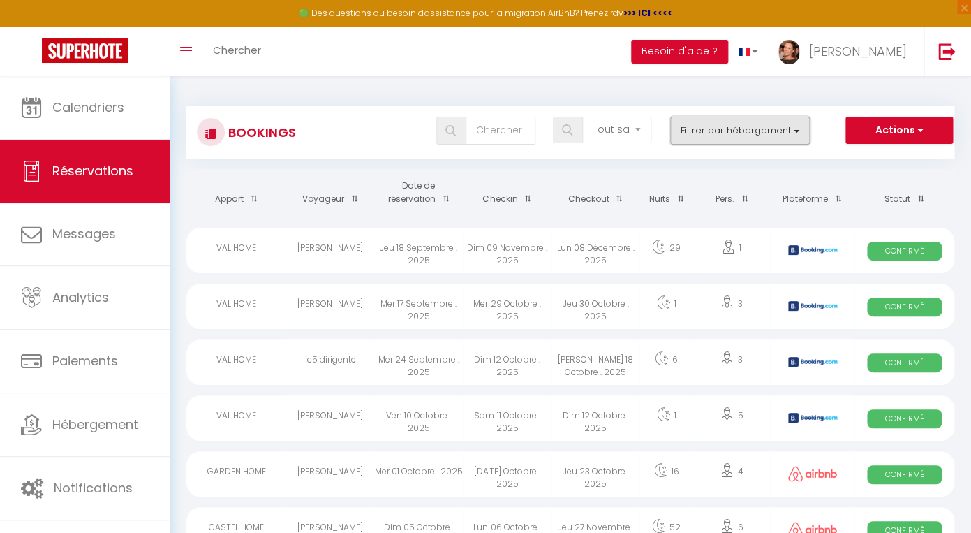
click at [746, 139] on button "Filtrer par hébergement" at bounding box center [740, 131] width 140 height 28
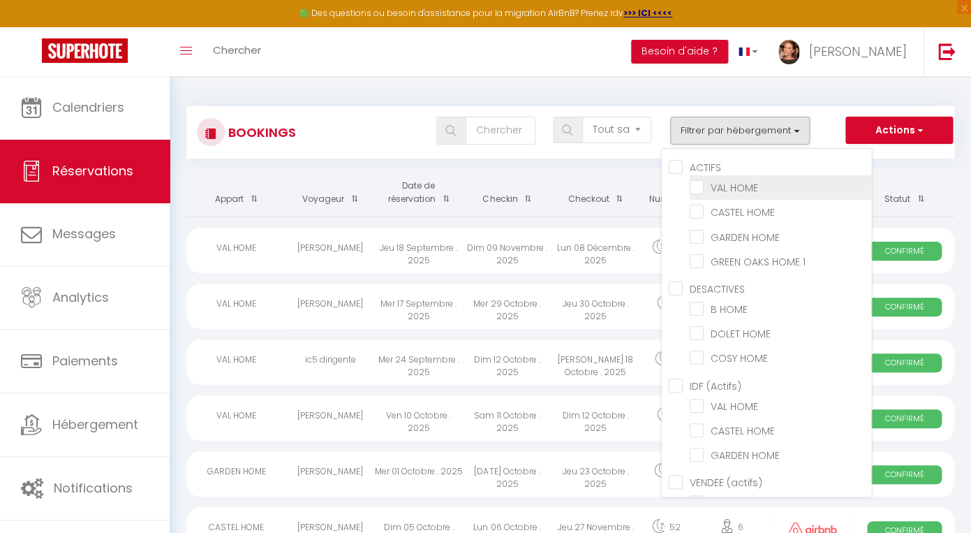
click at [698, 195] on li "VAL HOME" at bounding box center [781, 187] width 182 height 24
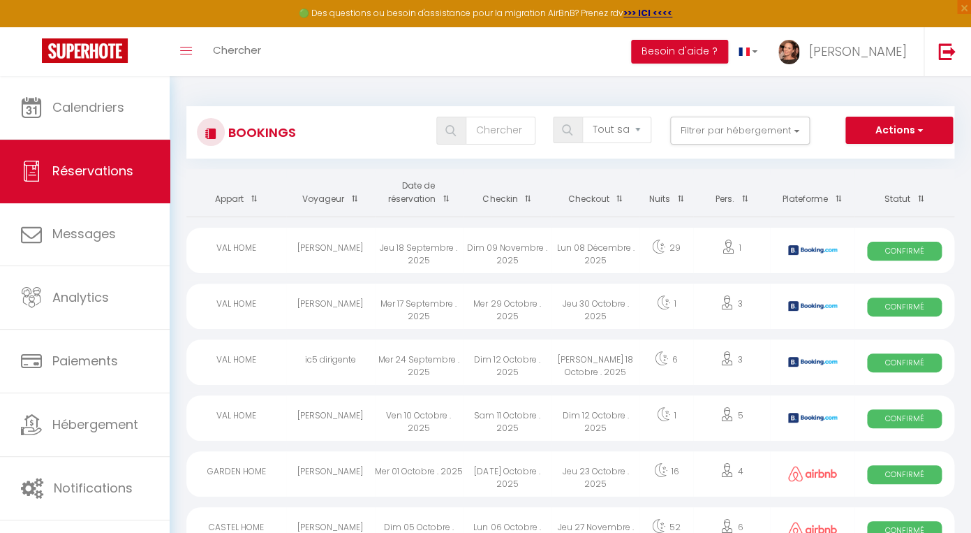
click at [332, 419] on div "[PERSON_NAME]" at bounding box center [330, 417] width 89 height 45
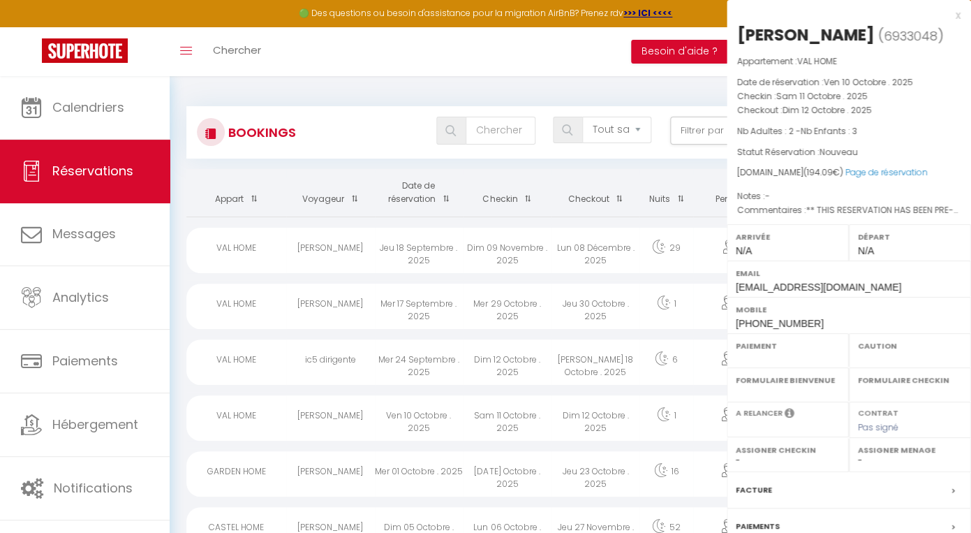
select select "OK"
select select "KO"
select select "0"
select select "1"
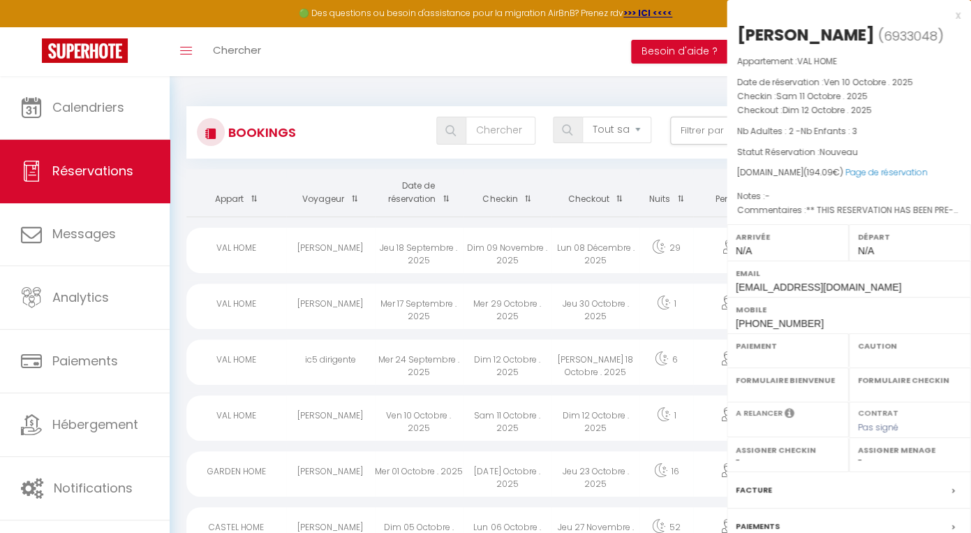
select select
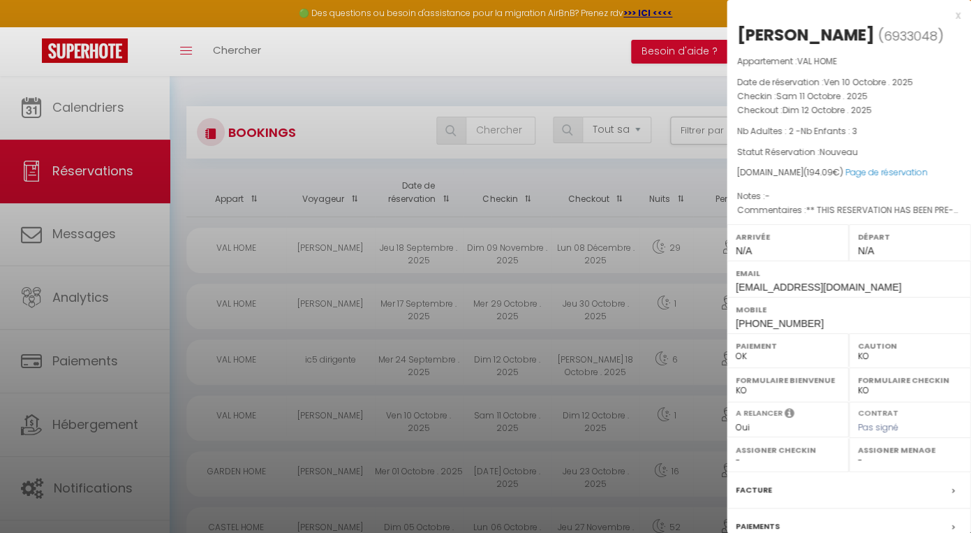
select select "42901"
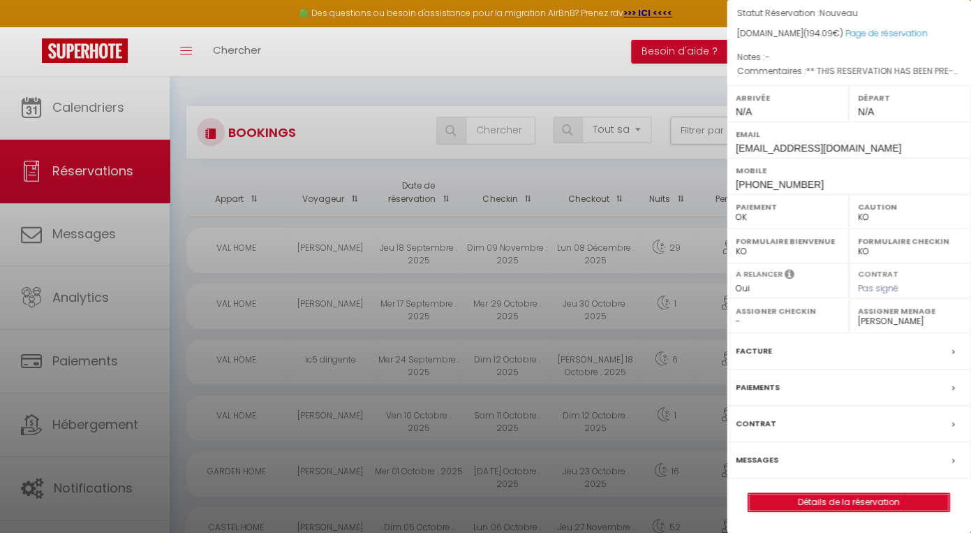
click at [839, 501] on link "Détails de la réservation" at bounding box center [849, 502] width 201 height 18
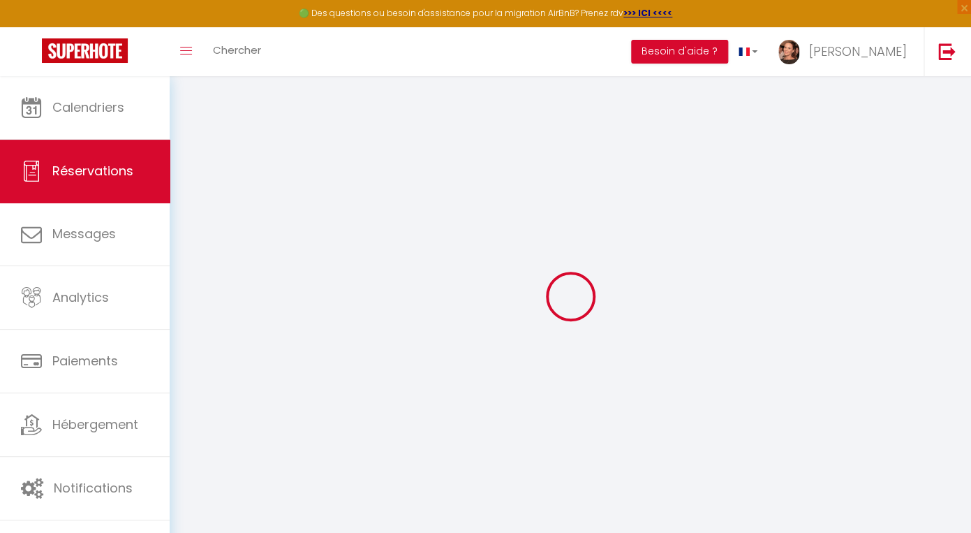
select select
checkbox input "false"
select select
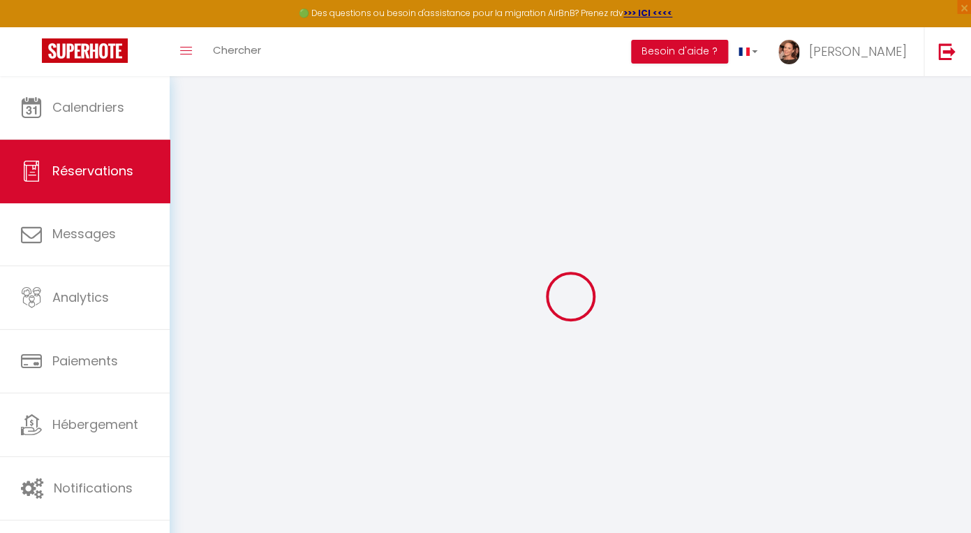
checkbox input "false"
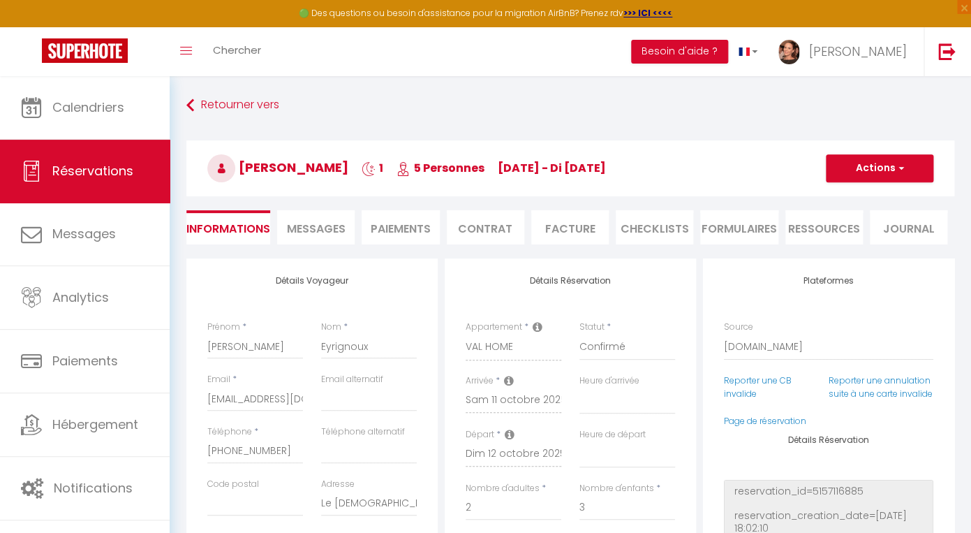
select select
checkbox input "false"
type commentaires1 "** THIS RESERVATION HAS BEEN PRE-PAID ** BOOKING NOTE : Payment charge is EUR 2…"
type input "101"
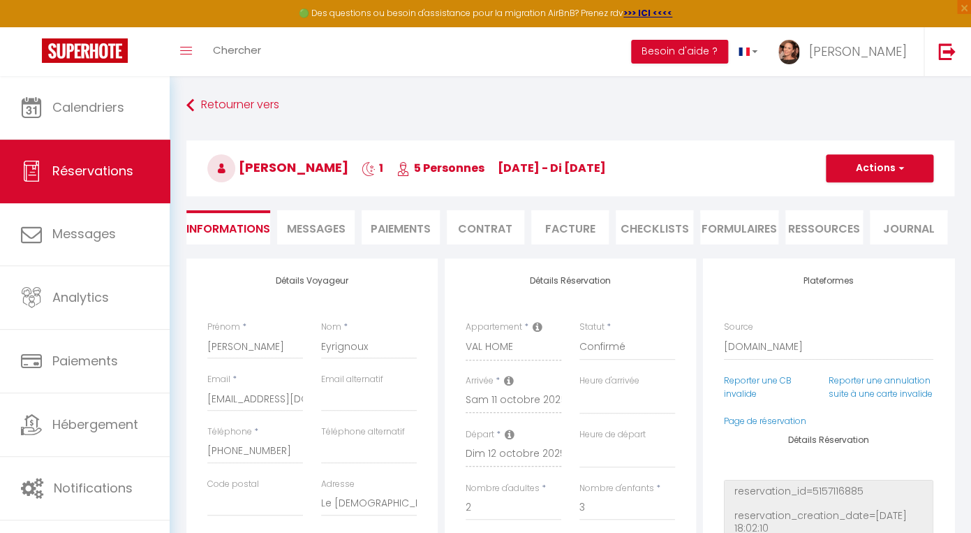
select select
checkbox input "false"
select select
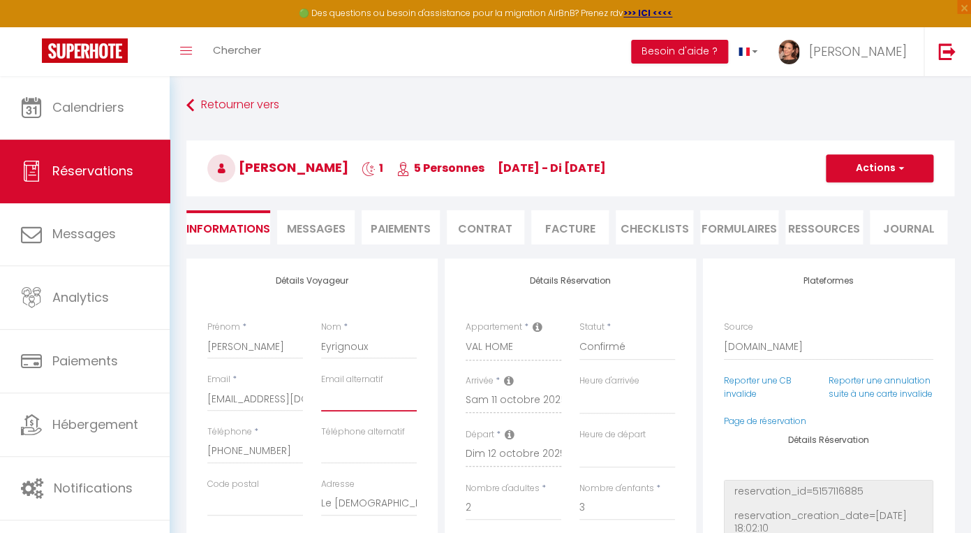
click at [329, 404] on input "email" at bounding box center [369, 398] width 96 height 25
click at [259, 436] on div "Téléphone * +33675608670" at bounding box center [255, 444] width 96 height 38
click at [248, 443] on input "[PHONE_NUMBER]" at bounding box center [255, 450] width 96 height 25
click at [239, 451] on input "[PHONE_NUMBER]" at bounding box center [255, 450] width 96 height 25
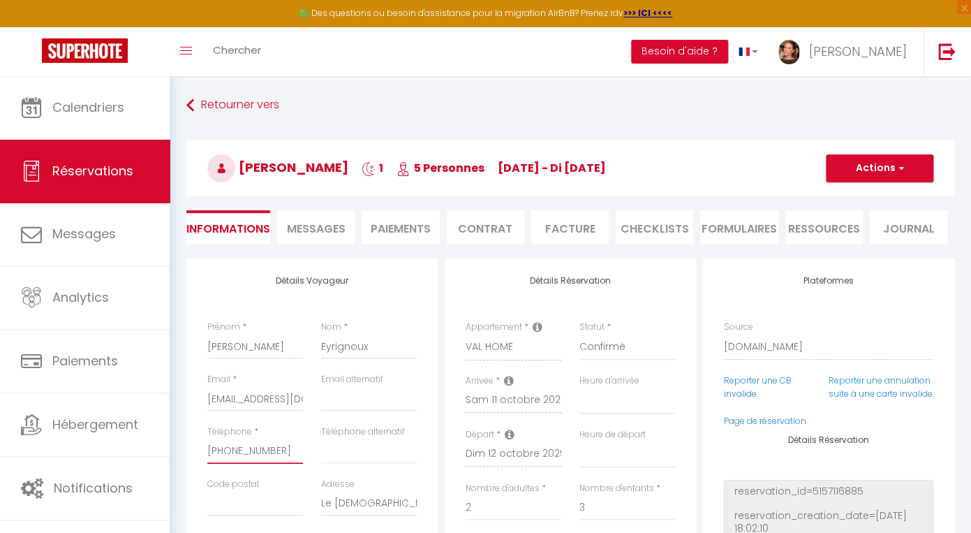
click at [239, 451] on input "[PHONE_NUMBER]" at bounding box center [255, 450] width 96 height 25
click at [304, 228] on span "Messages" at bounding box center [316, 229] width 59 height 16
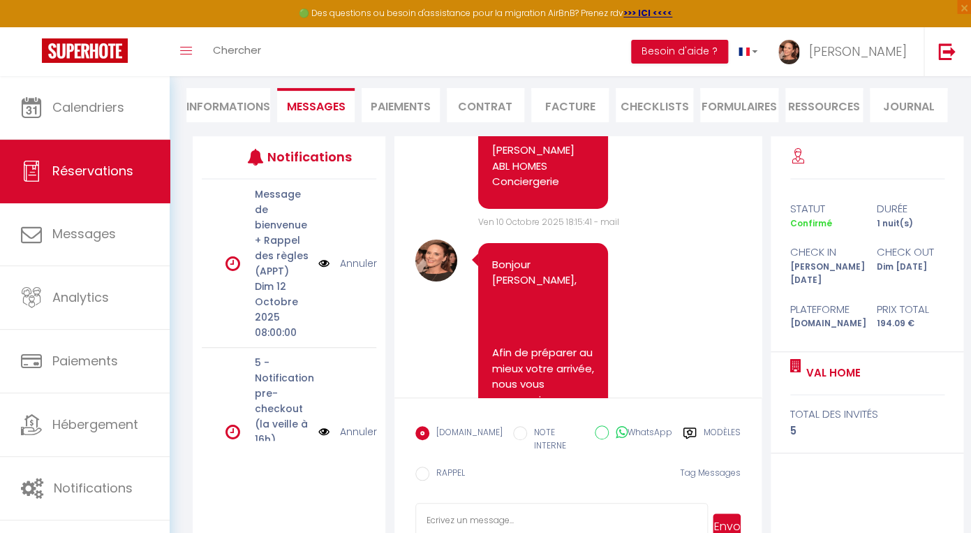
scroll to position [157, 0]
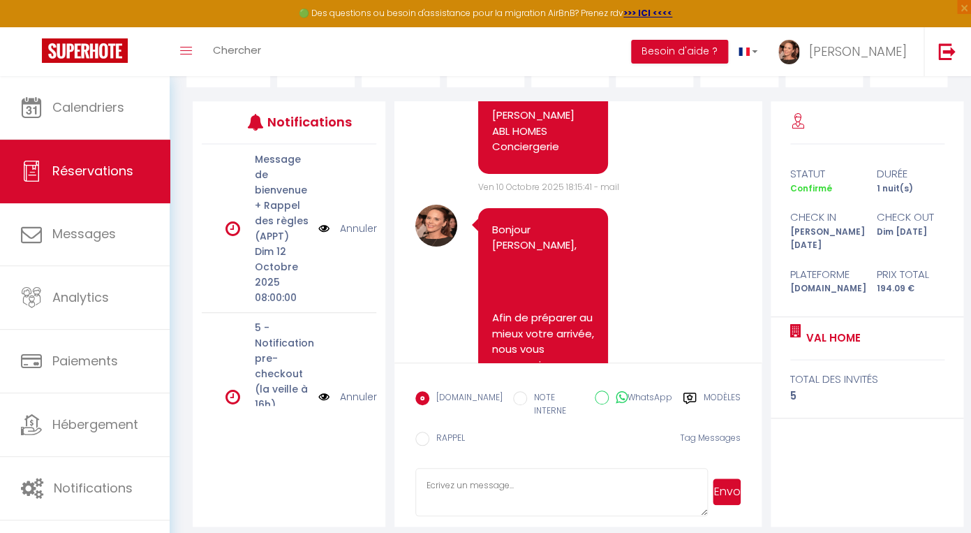
click at [628, 478] on textarea at bounding box center [561, 492] width 293 height 49
click at [704, 398] on label "Modèles" at bounding box center [722, 405] width 37 height 29
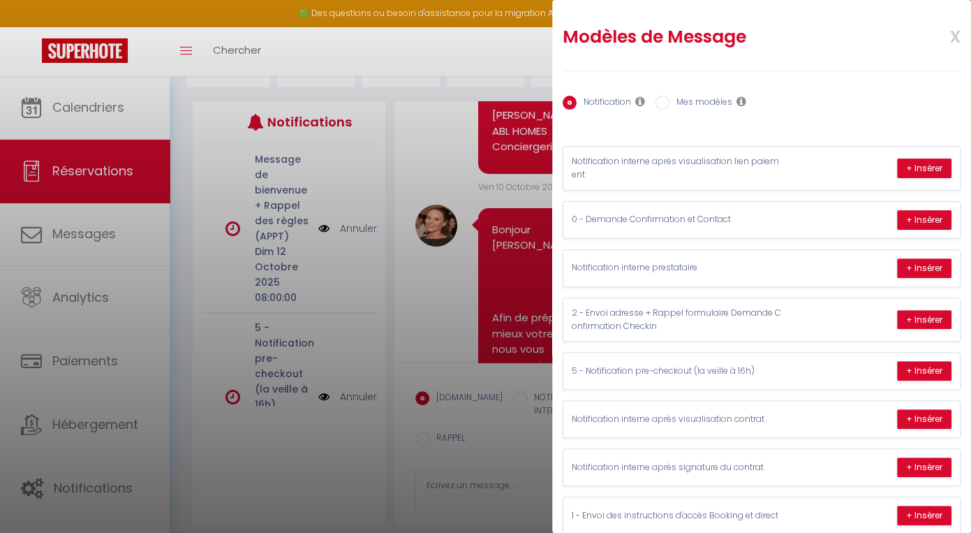
click at [711, 108] on label "Mes modèles" at bounding box center [701, 103] width 63 height 15
click at [670, 108] on input "Mes modèles" at bounding box center [663, 103] width 14 height 14
radio input "true"
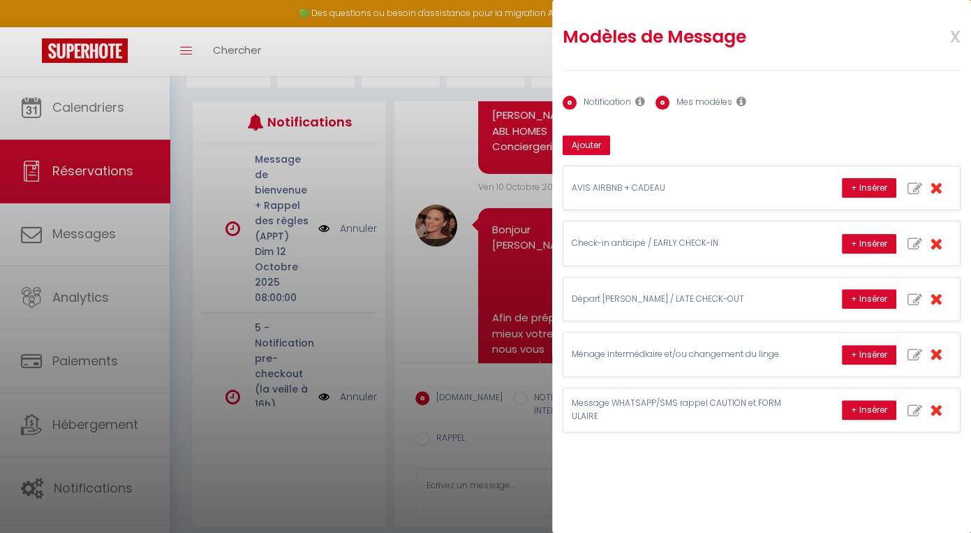
radio input "false"
click at [862, 408] on button "+ Insérer" at bounding box center [869, 410] width 54 height 20
type textarea "Bonjour Aurélie, Nous vous remercions de votre réservation dans notre logement …"
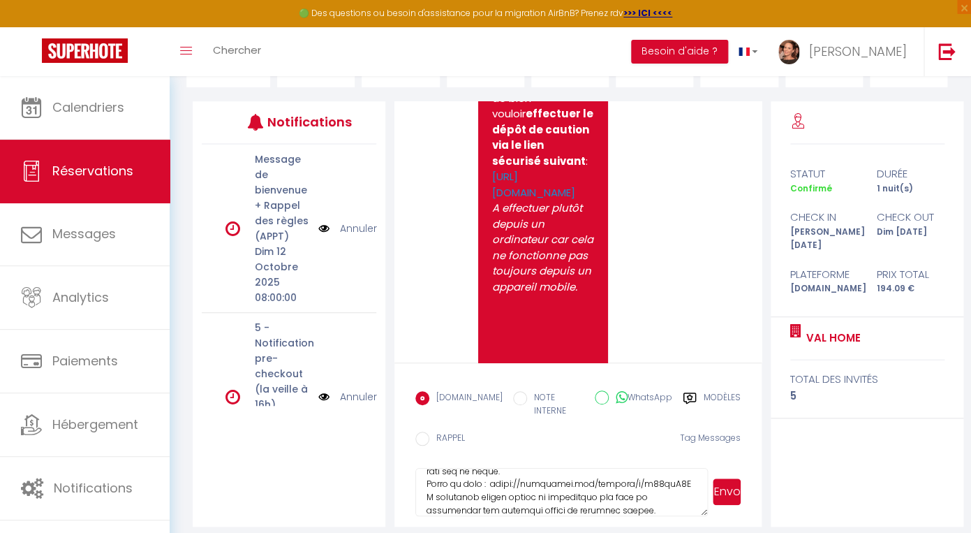
scroll to position [176, 0]
drag, startPoint x: 530, startPoint y: 498, endPoint x: 426, endPoint y: 472, distance: 107.2
click at [426, 472] on textarea at bounding box center [561, 492] width 293 height 49
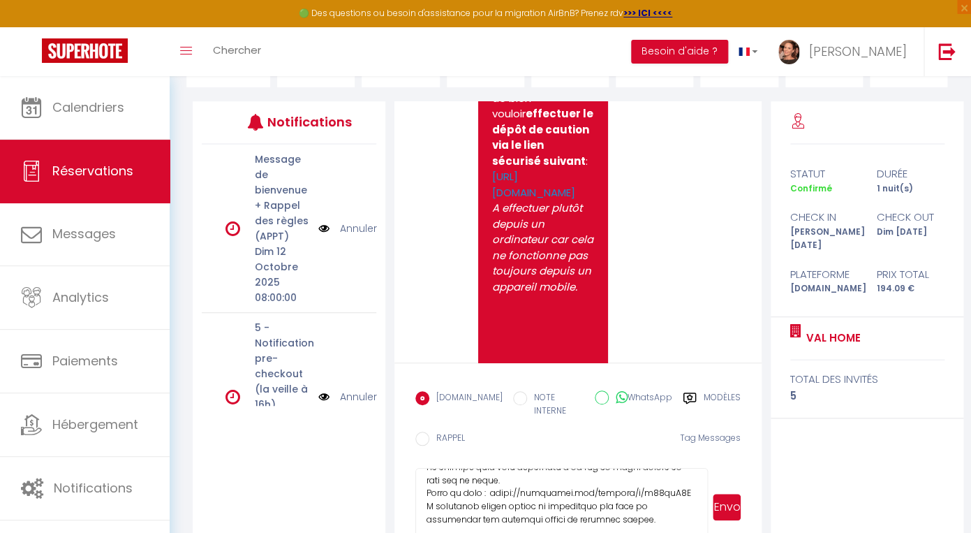
drag, startPoint x: 706, startPoint y: 502, endPoint x: 719, endPoint y: 533, distance: 33.5
click at [708, 532] on textarea at bounding box center [561, 507] width 293 height 79
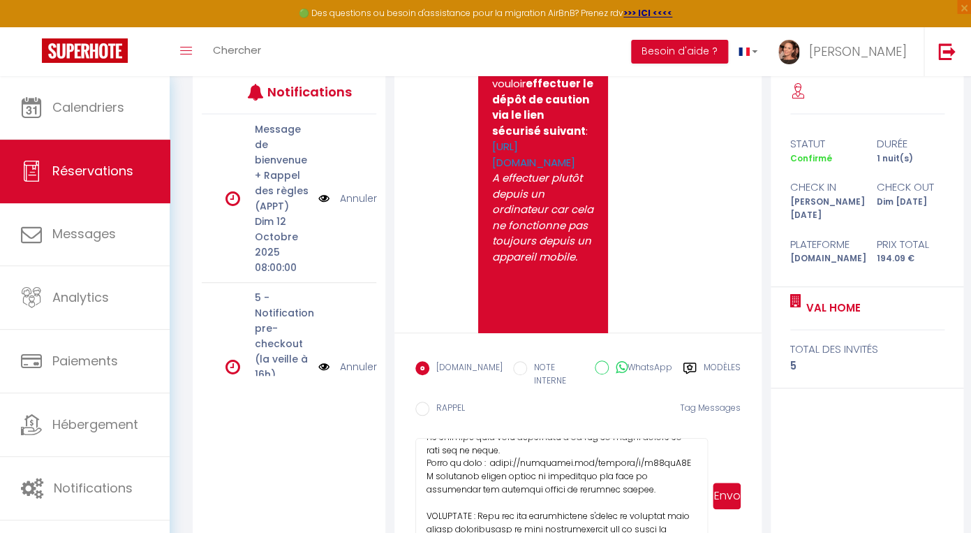
drag, startPoint x: 707, startPoint y: 495, endPoint x: 712, endPoint y: 533, distance: 38.0
click at [708, 532] on textarea at bounding box center [561, 496] width 293 height 117
click at [452, 466] on textarea at bounding box center [561, 496] width 293 height 117
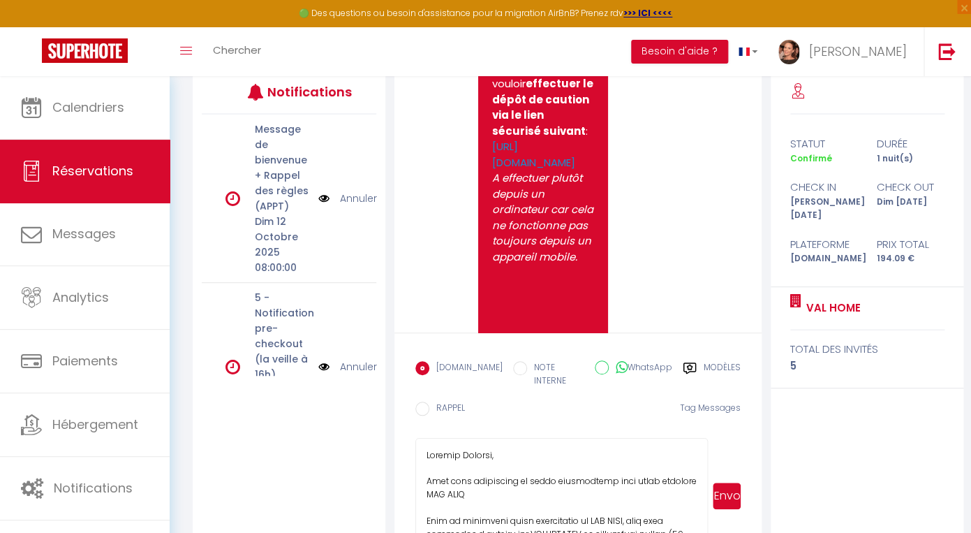
drag, startPoint x: 538, startPoint y: 490, endPoint x: 378, endPoint y: 352, distance: 211.4
click at [415, 438] on textarea at bounding box center [561, 496] width 293 height 117
